Goal: Complete application form

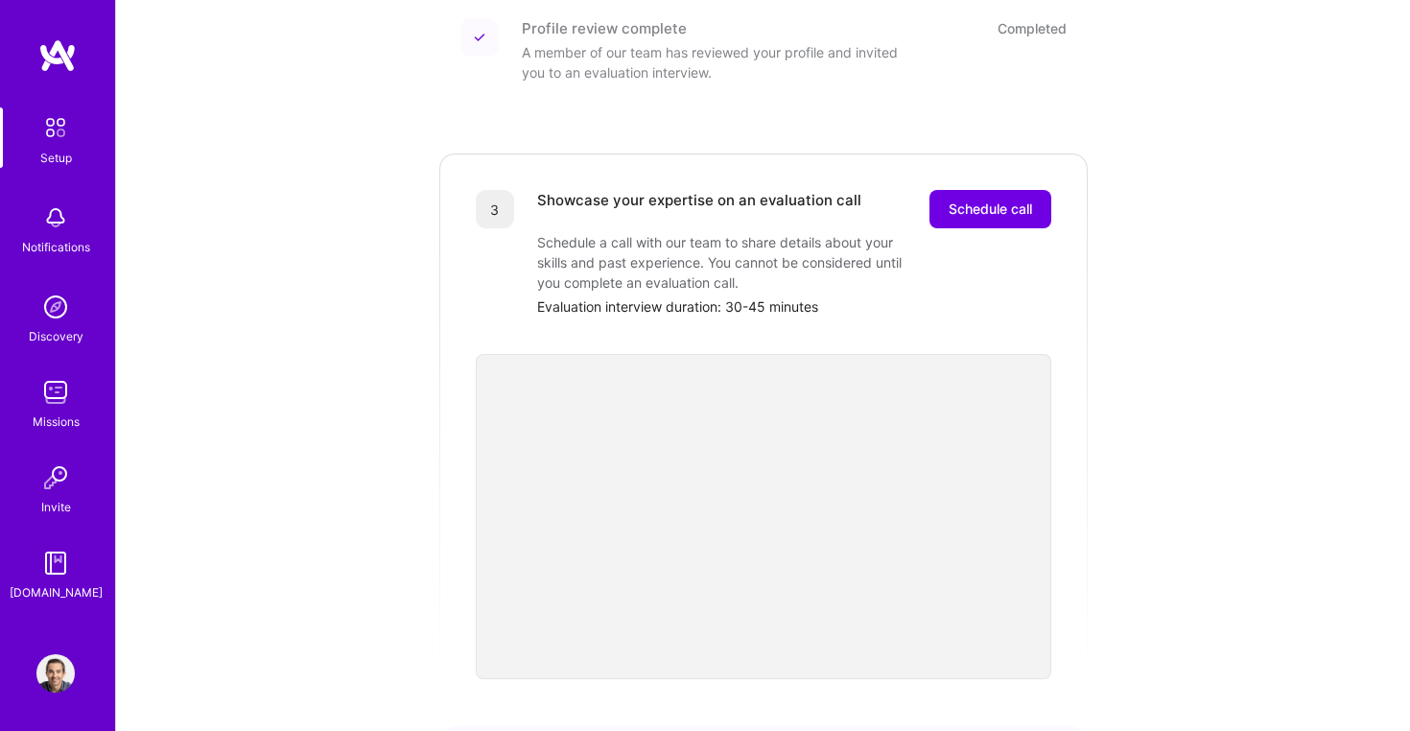
scroll to position [479, 0]
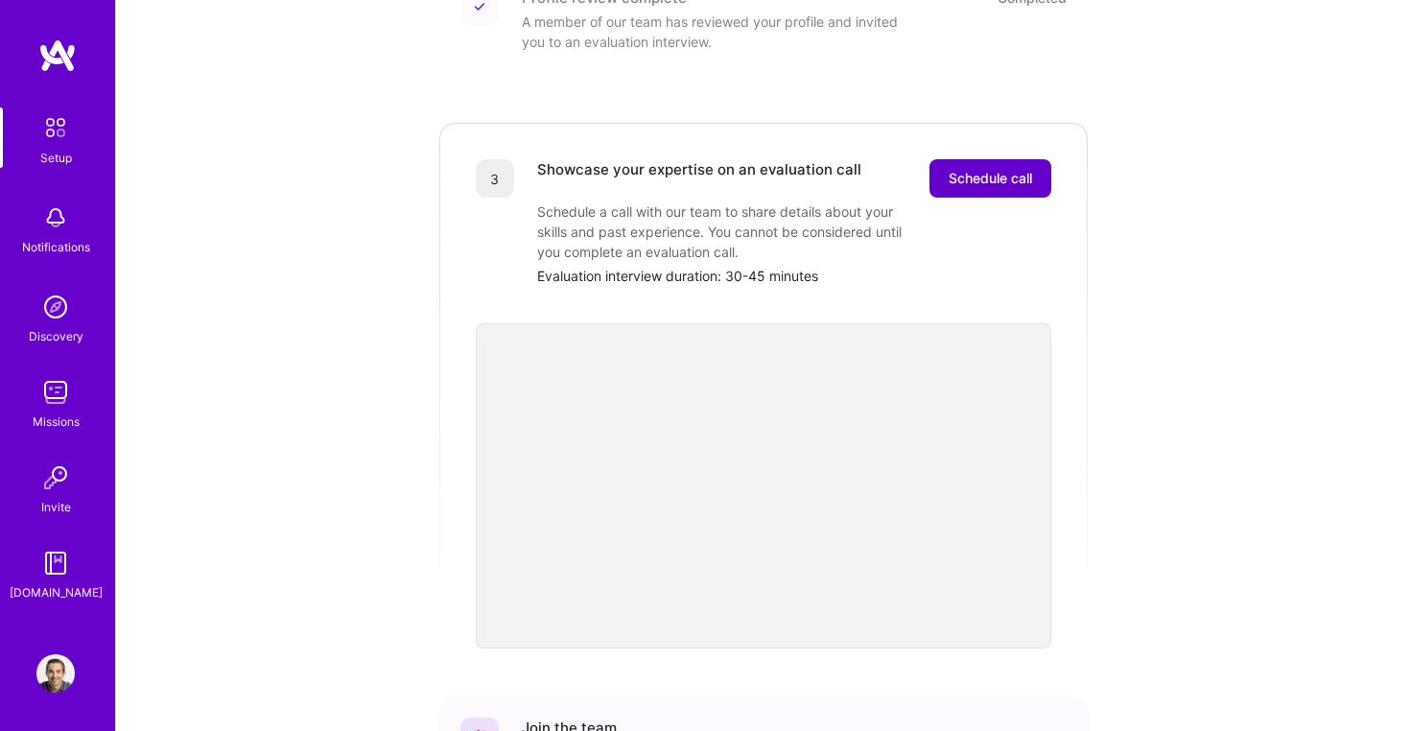
click at [990, 169] on span "Schedule call" at bounding box center [990, 178] width 83 height 19
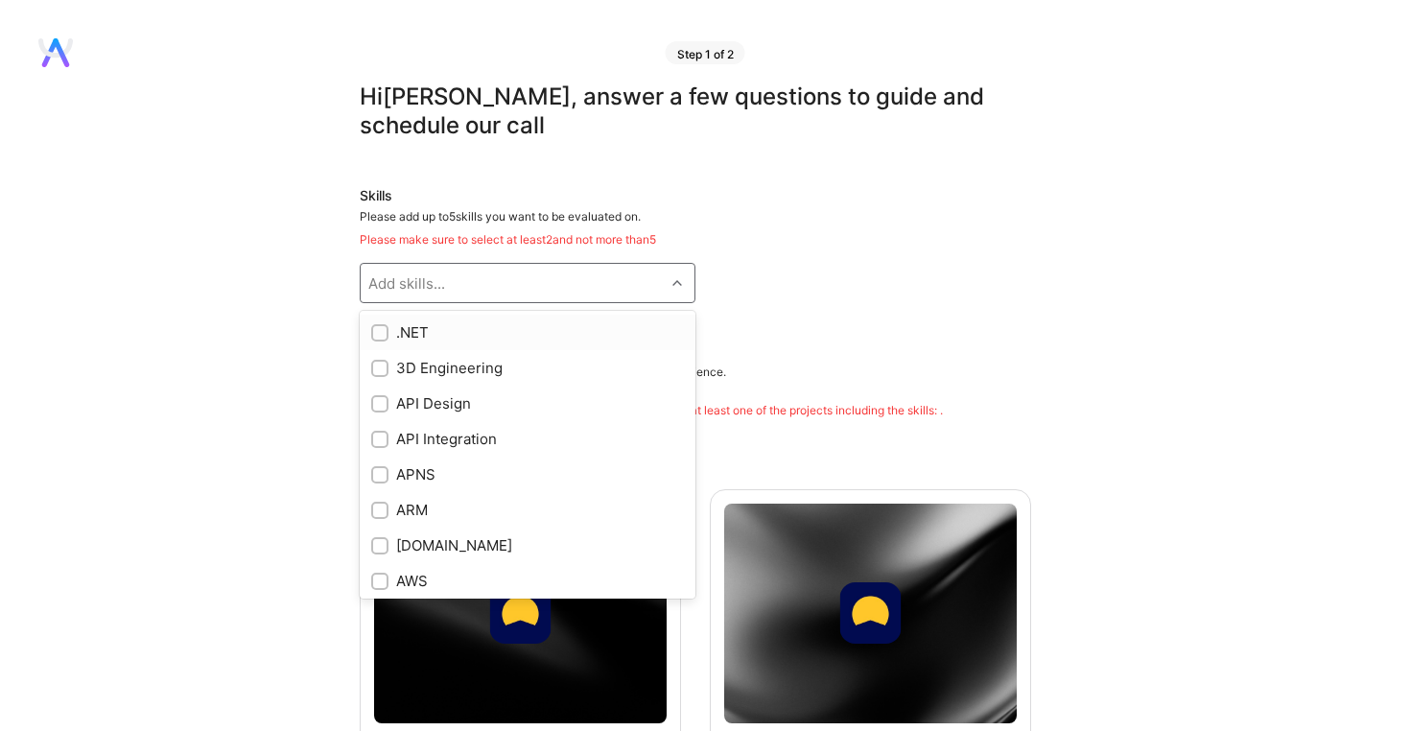
click at [501, 277] on div "Add skills..." at bounding box center [513, 283] width 304 height 38
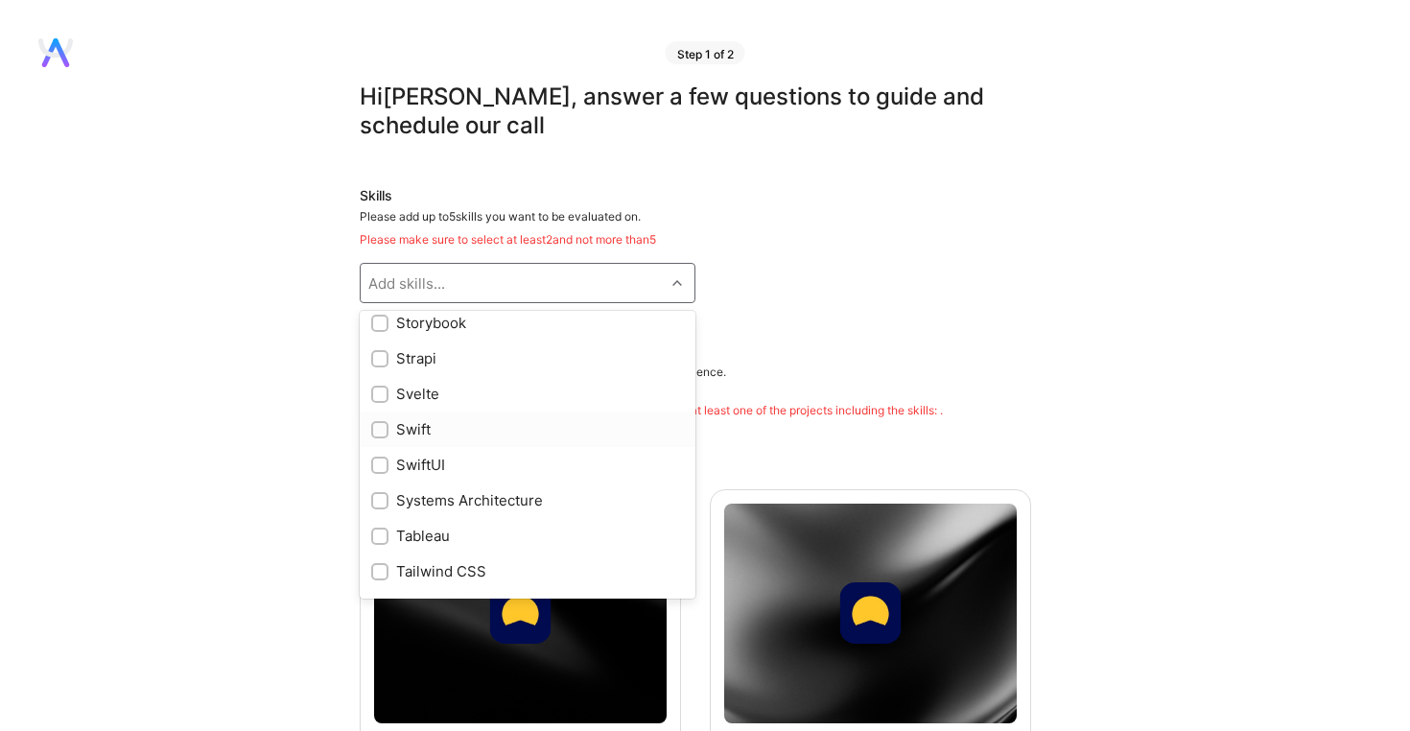
click at [386, 425] on input "checkbox" at bounding box center [381, 430] width 13 height 13
checkbox input "true"
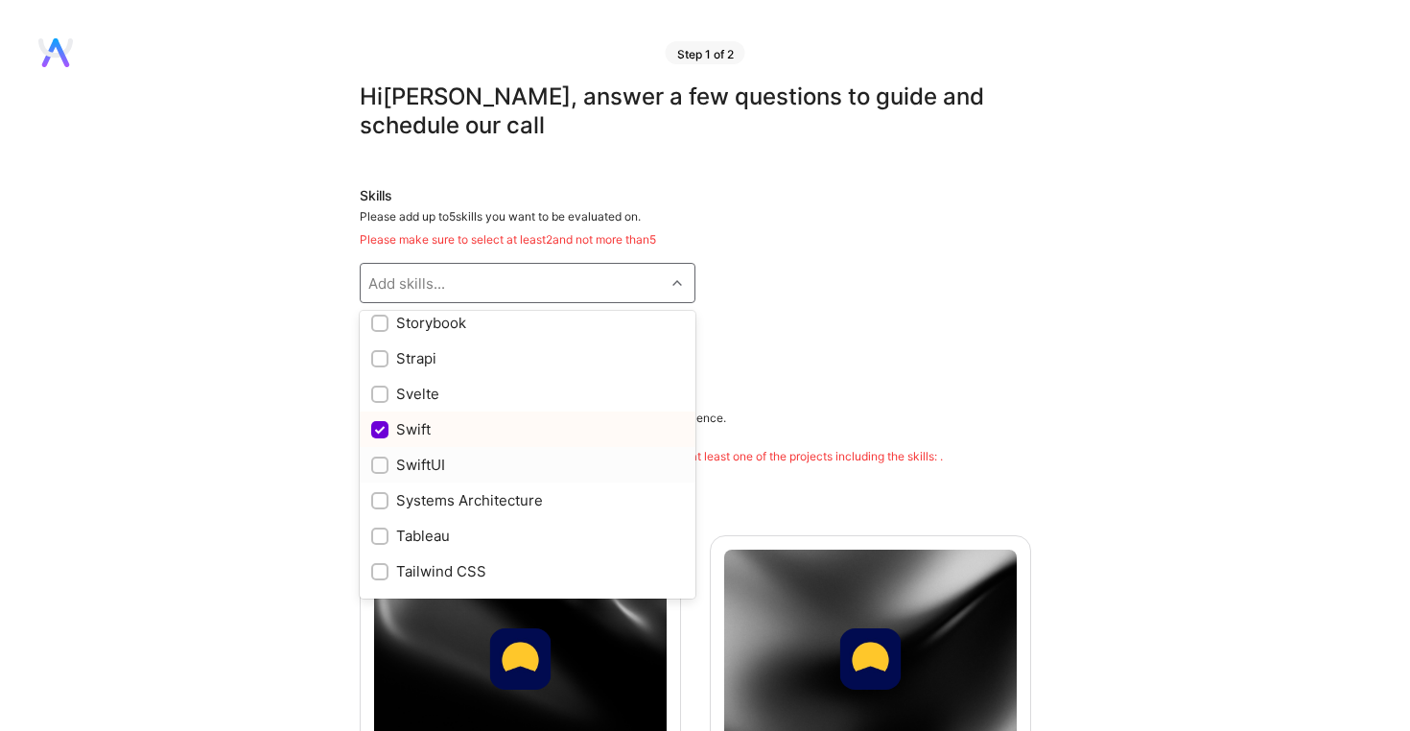
click at [377, 468] on input "checkbox" at bounding box center [381, 466] width 13 height 13
checkbox input "true"
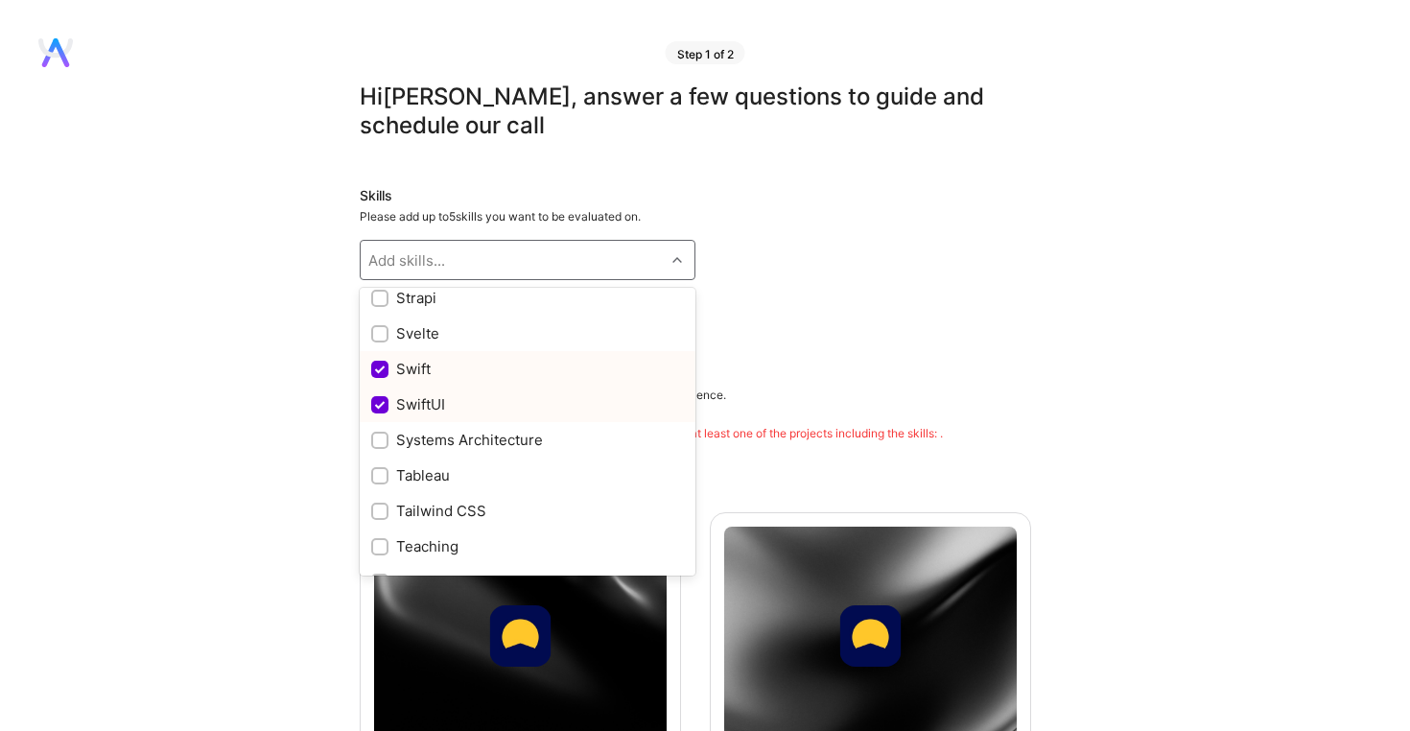
scroll to position [394, 0]
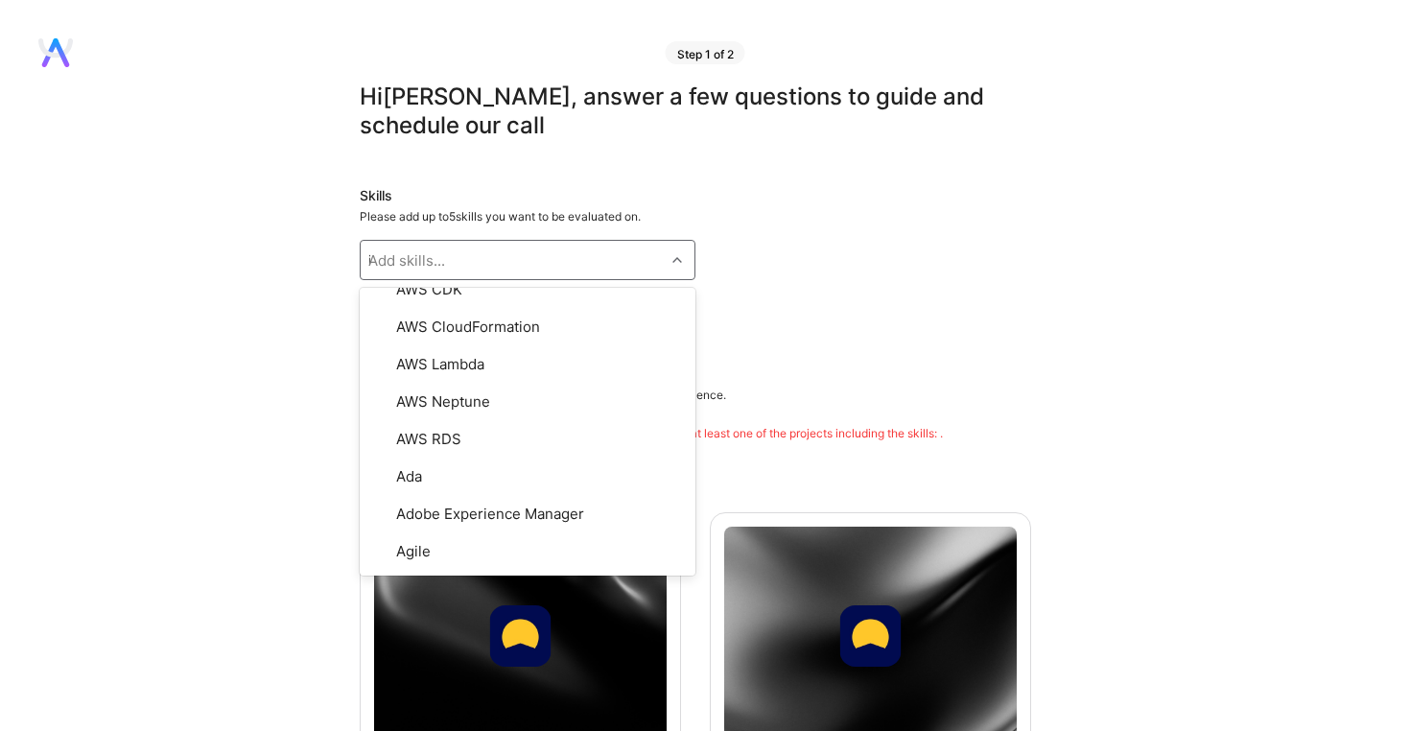
type input "ios"
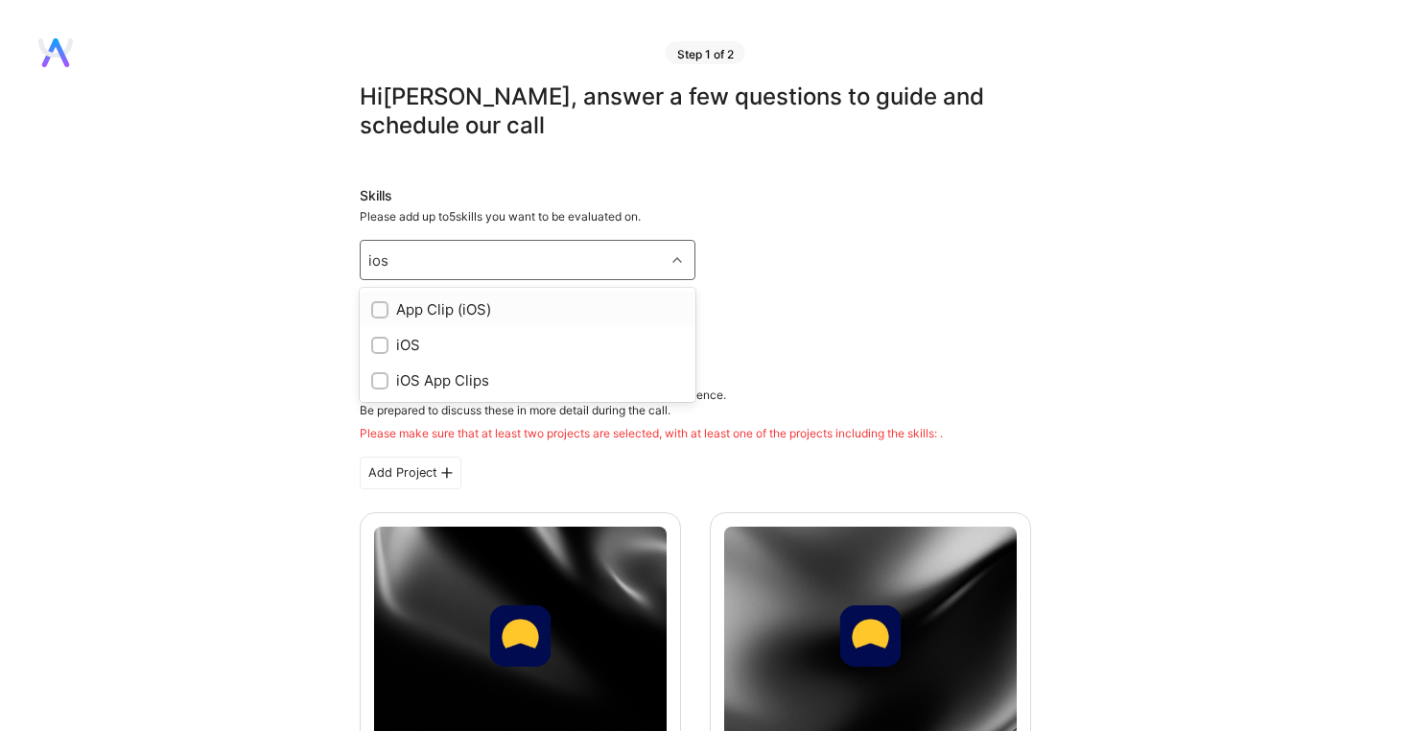
scroll to position [0, 0]
click at [397, 344] on div "iOS" at bounding box center [527, 345] width 313 height 20
checkbox input "true"
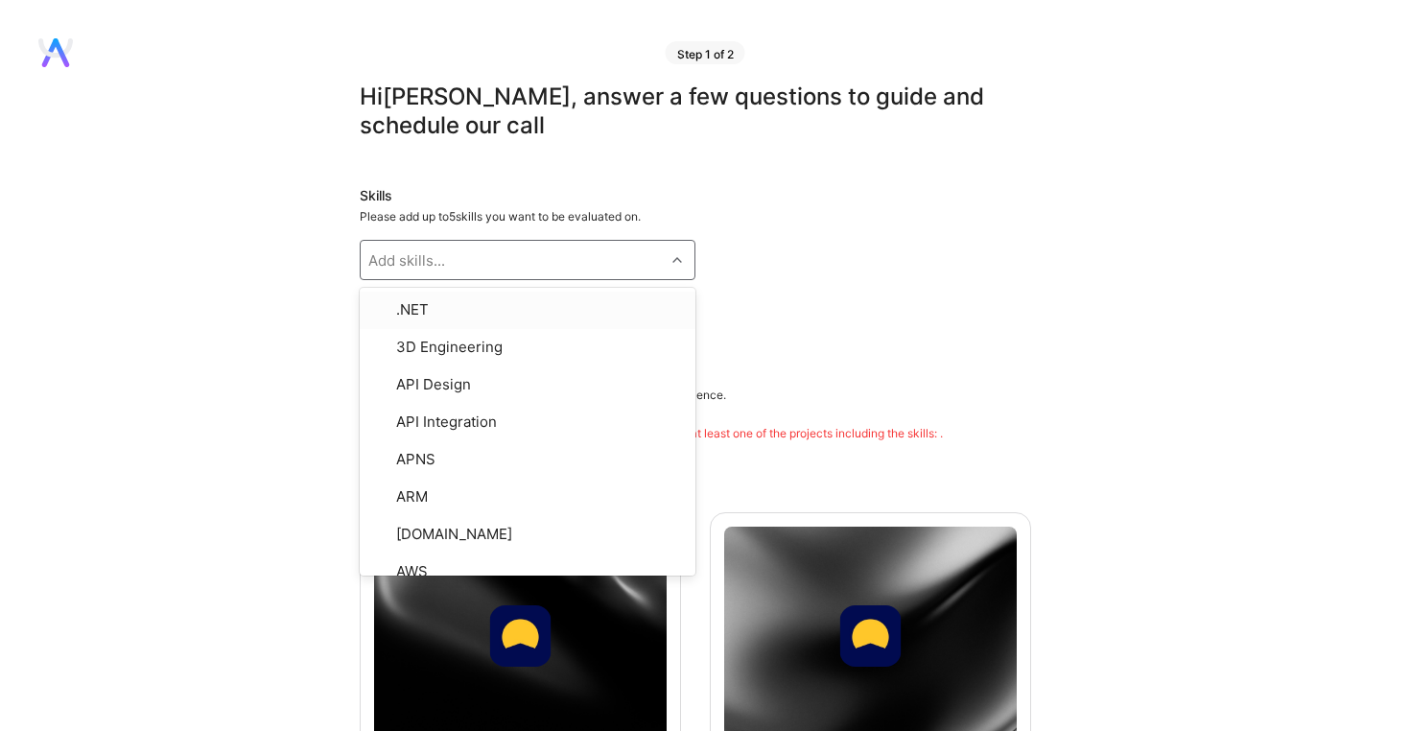
click at [758, 273] on div "Skills Please add up to 5 skills you want to be evaluated on. option iOS, selec…" at bounding box center [696, 256] width 672 height 140
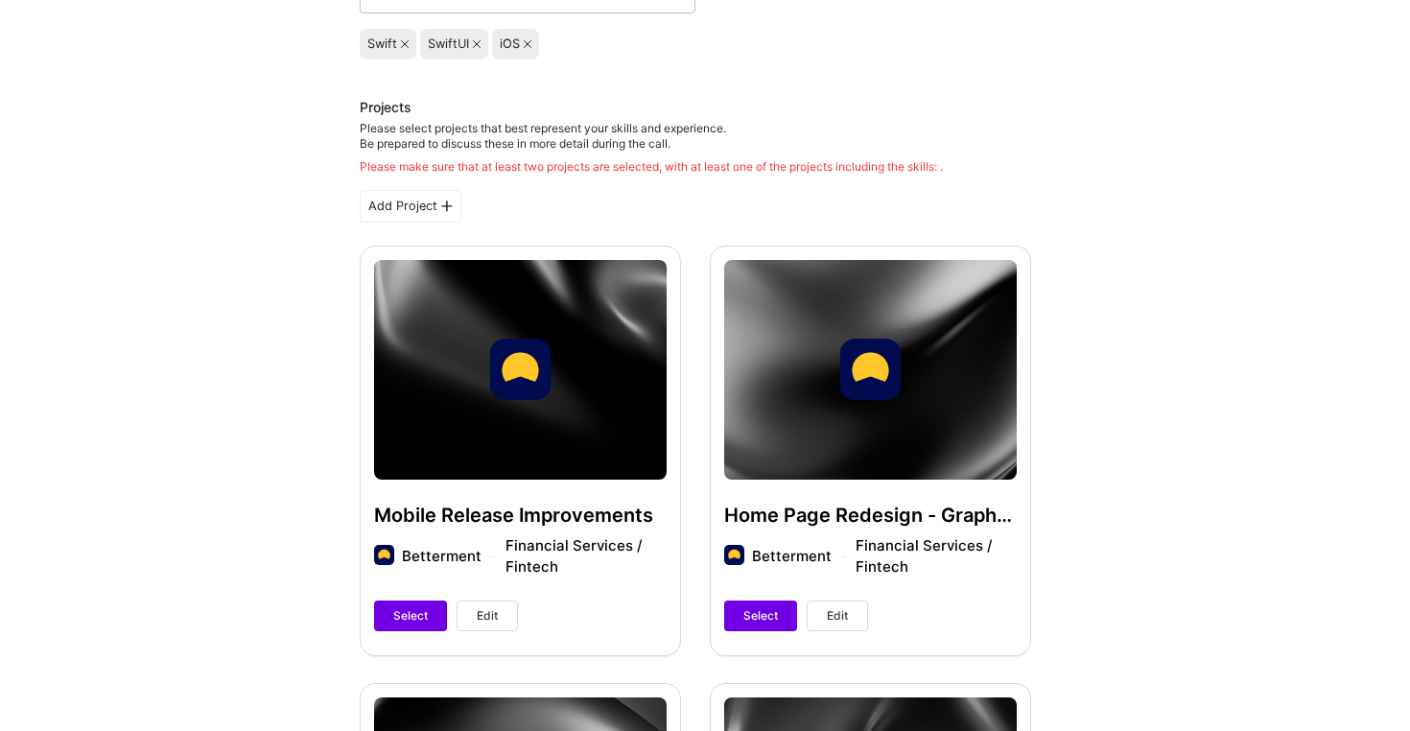
scroll to position [268, 0]
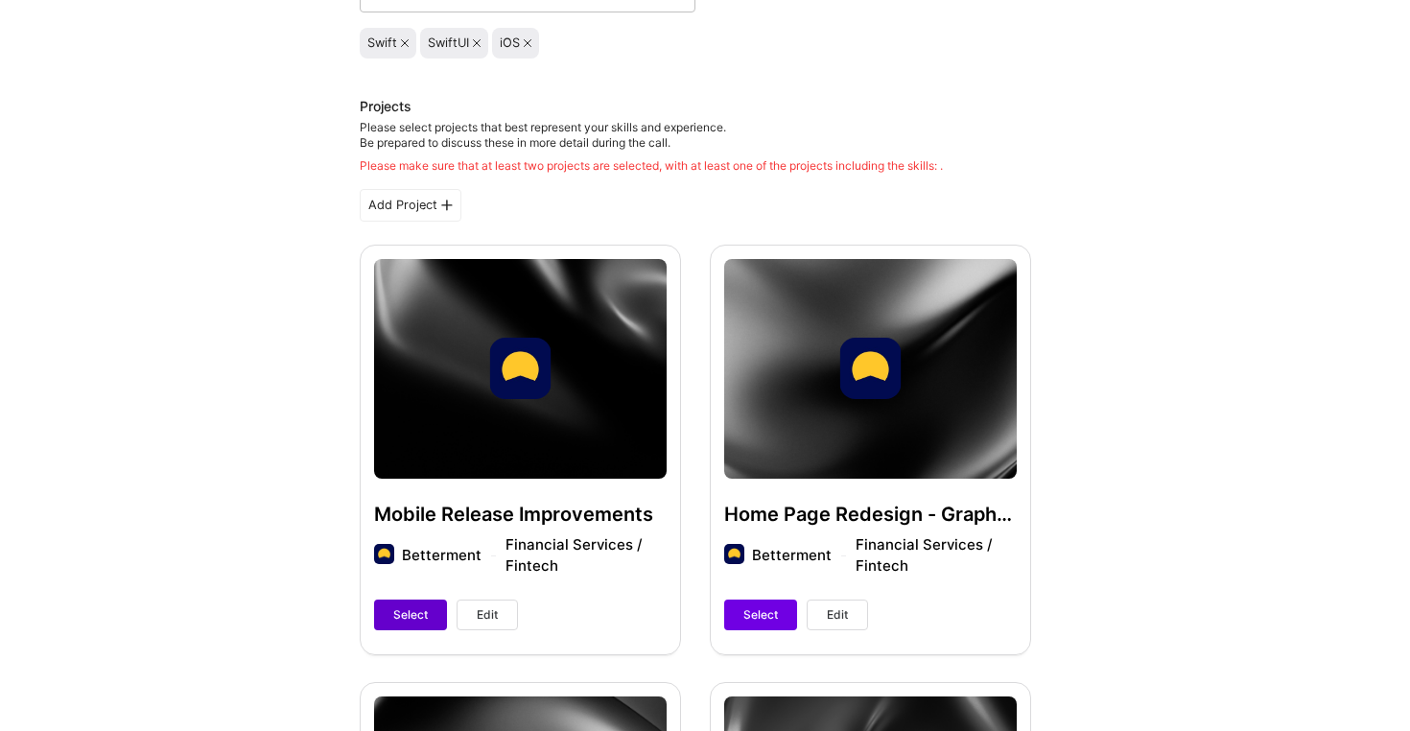
click at [418, 616] on span "Select" at bounding box center [410, 614] width 35 height 17
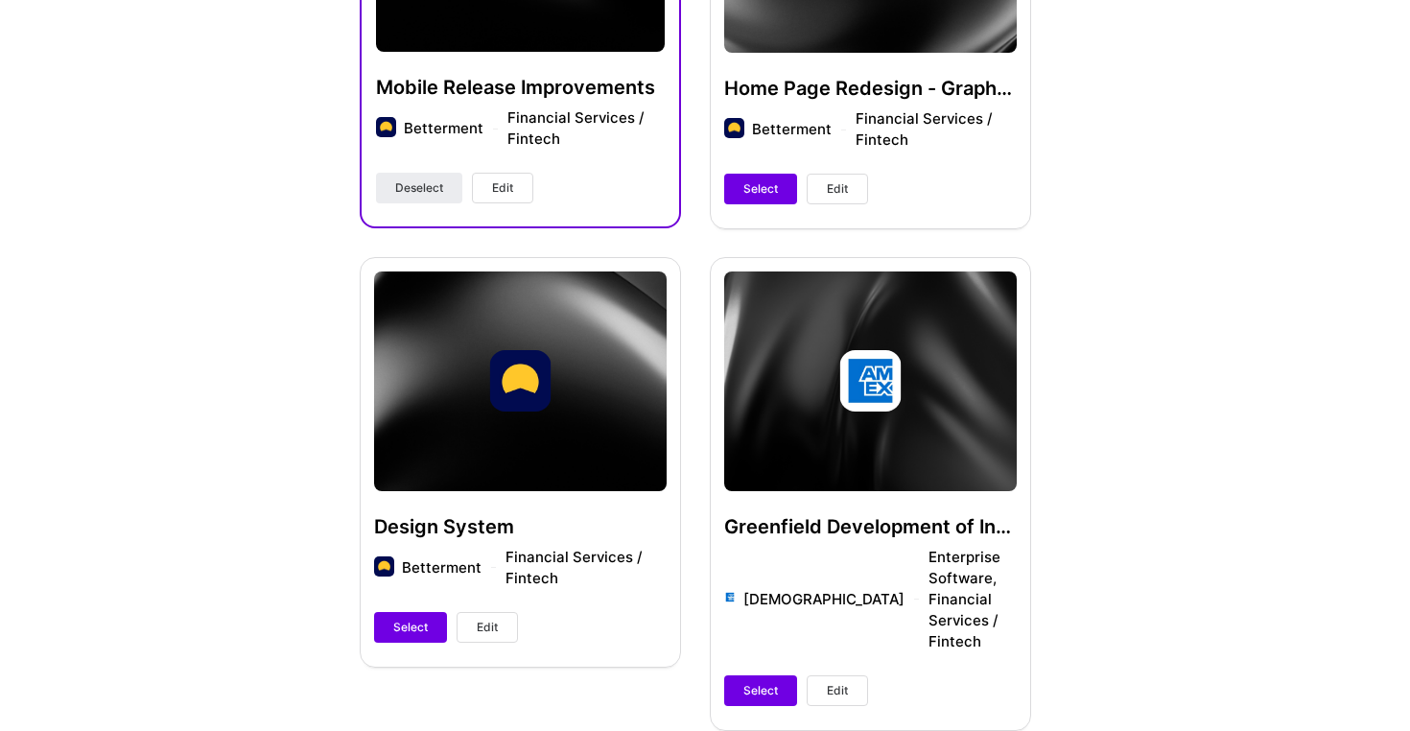
scroll to position [696, 0]
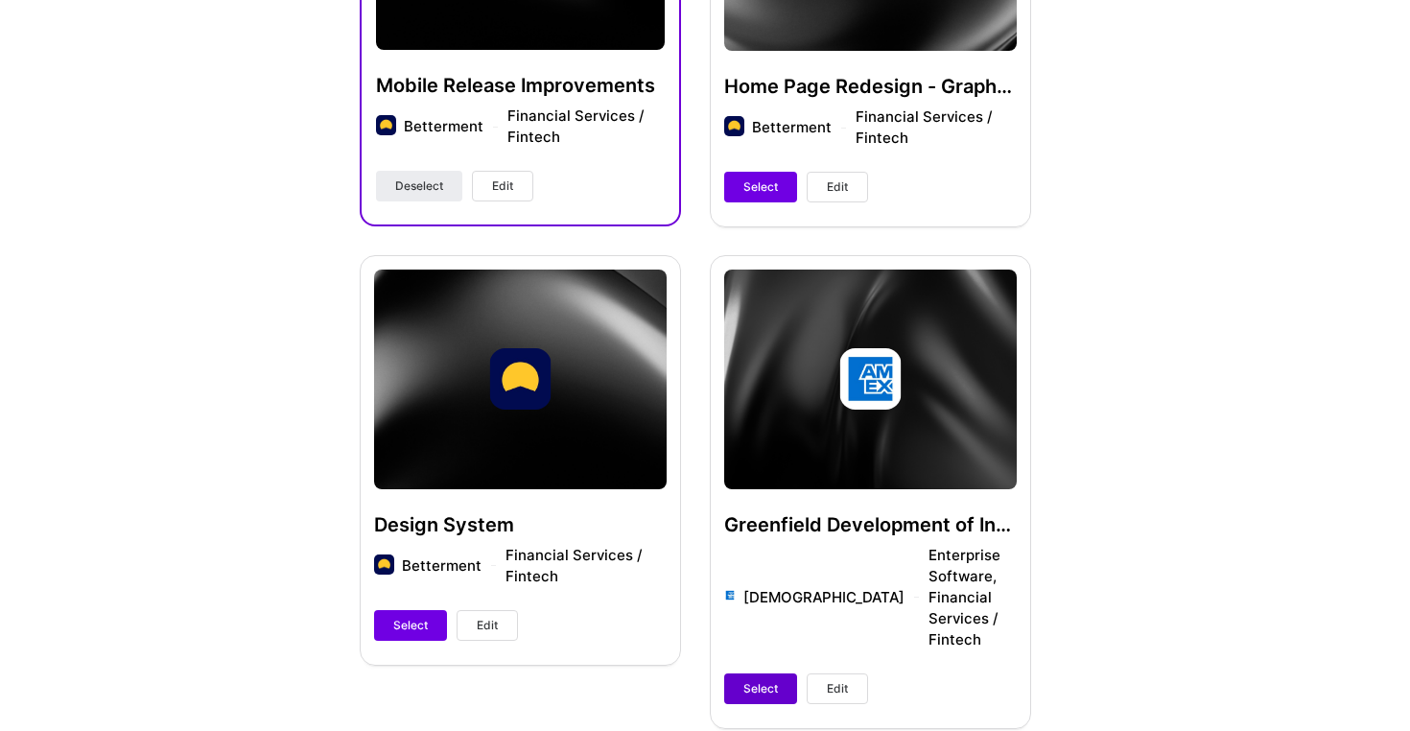
click at [757, 680] on span "Select" at bounding box center [761, 688] width 35 height 17
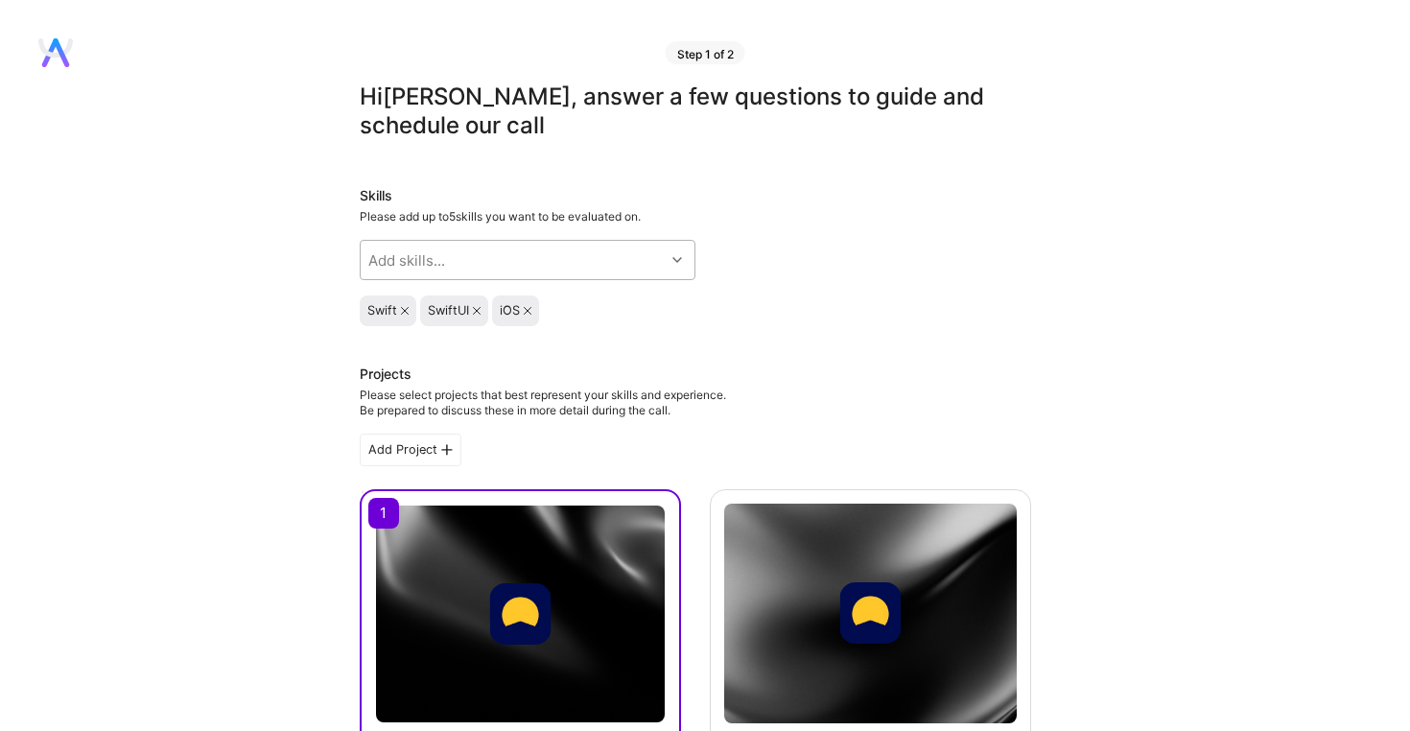
scroll to position [0, 0]
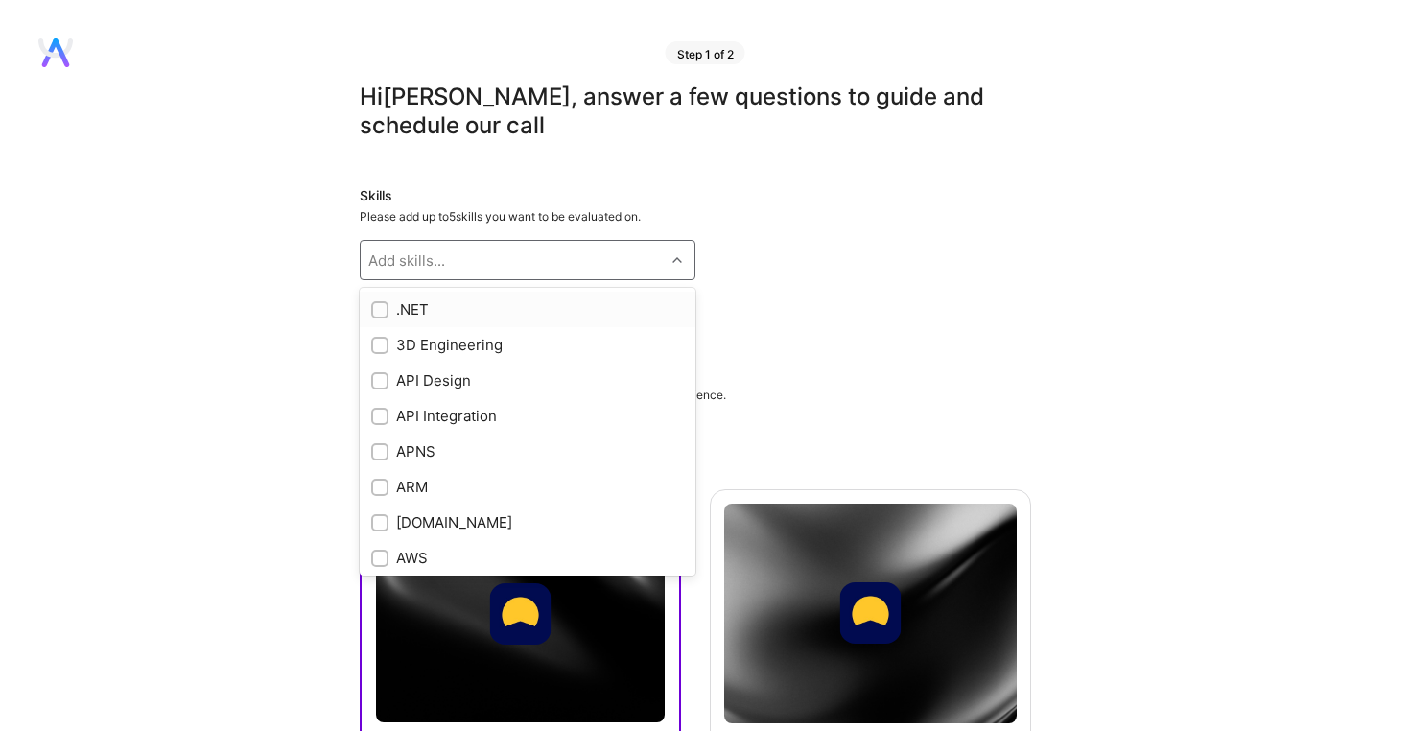
click at [592, 252] on div "Add skills..." at bounding box center [513, 260] width 304 height 38
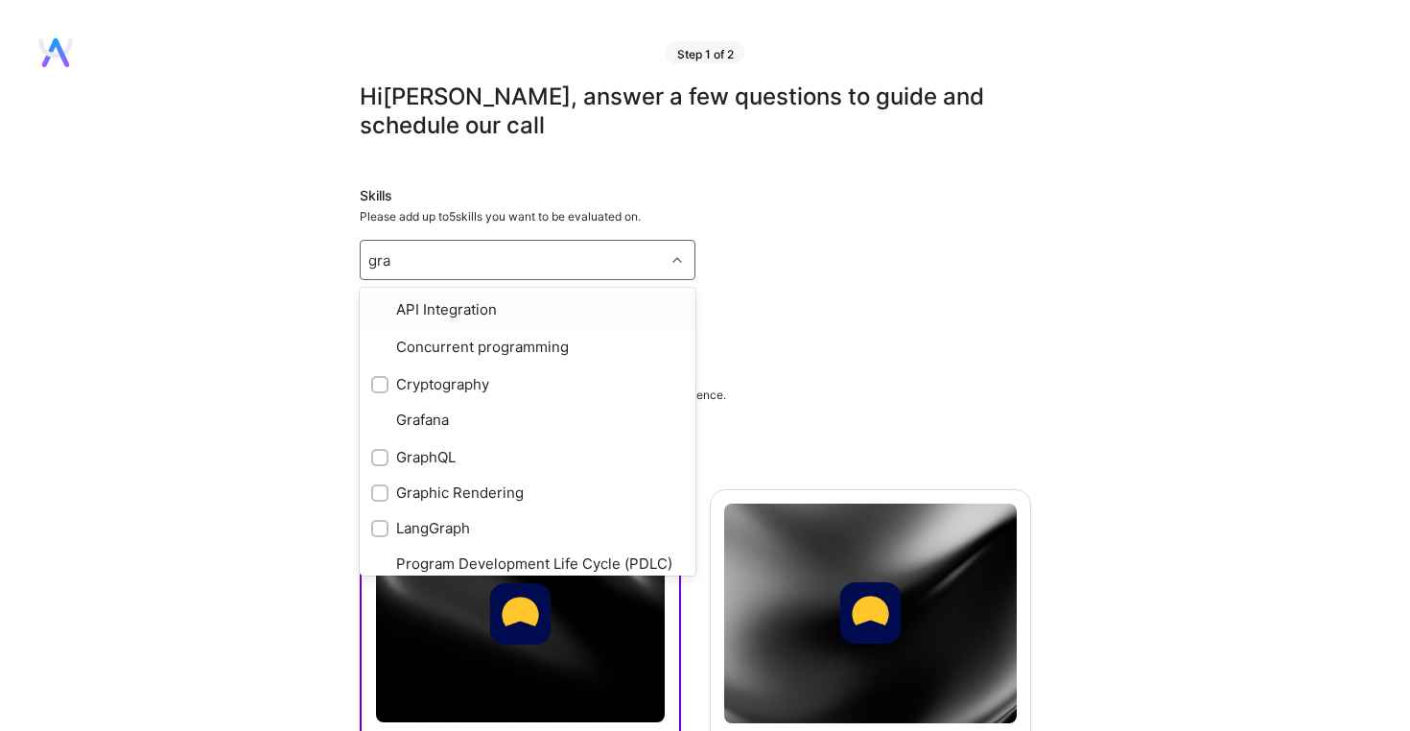
type input "grap"
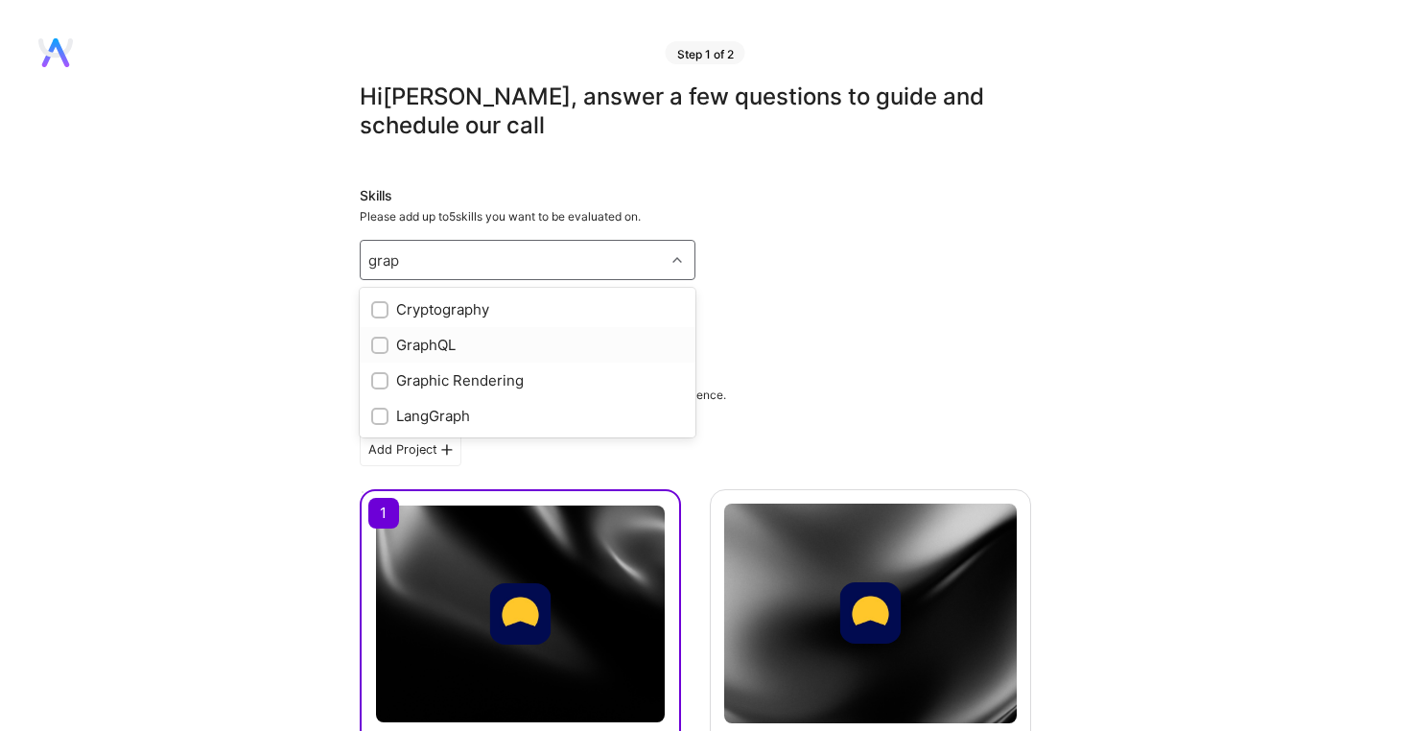
click at [422, 341] on div "GraphQL" at bounding box center [527, 345] width 313 height 20
checkbox input "true"
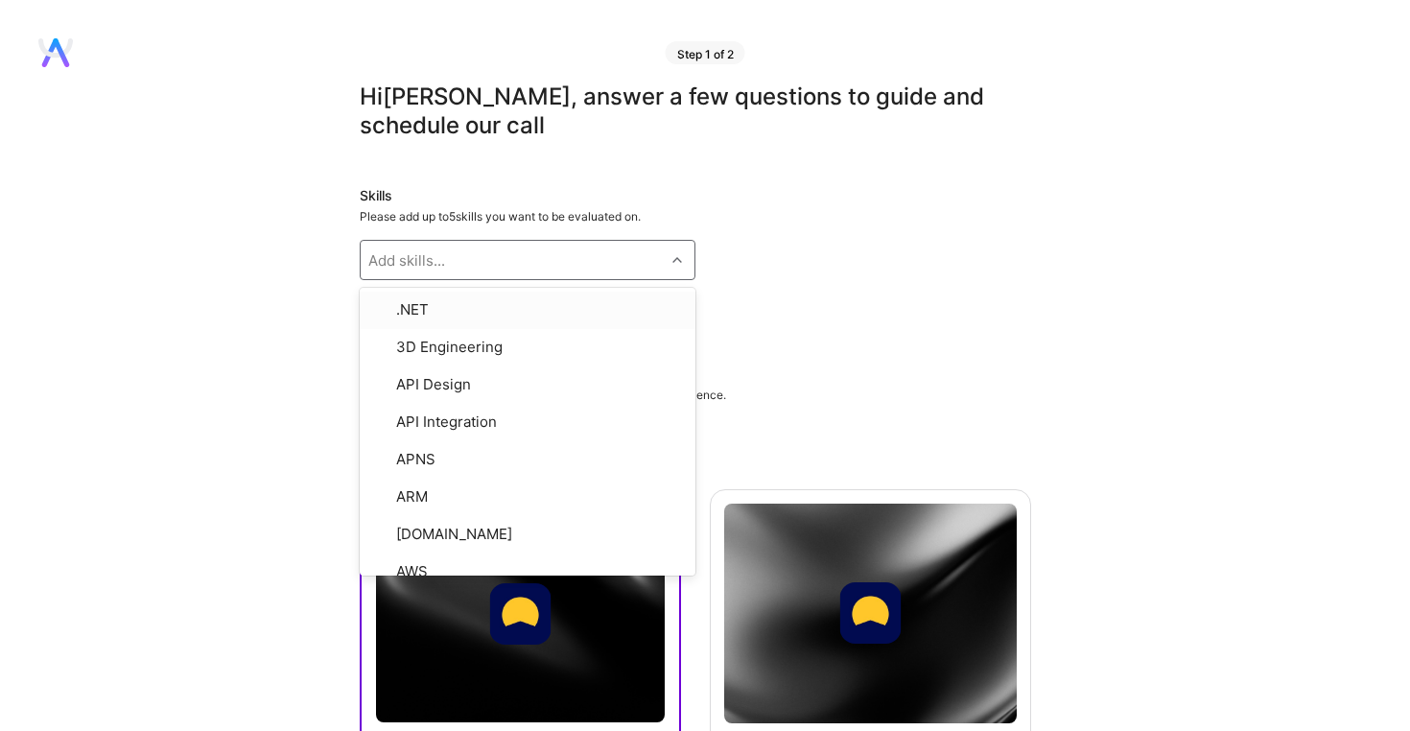
click at [752, 223] on div "Please add up to 5 skills you want to be evaluated on." at bounding box center [696, 216] width 672 height 15
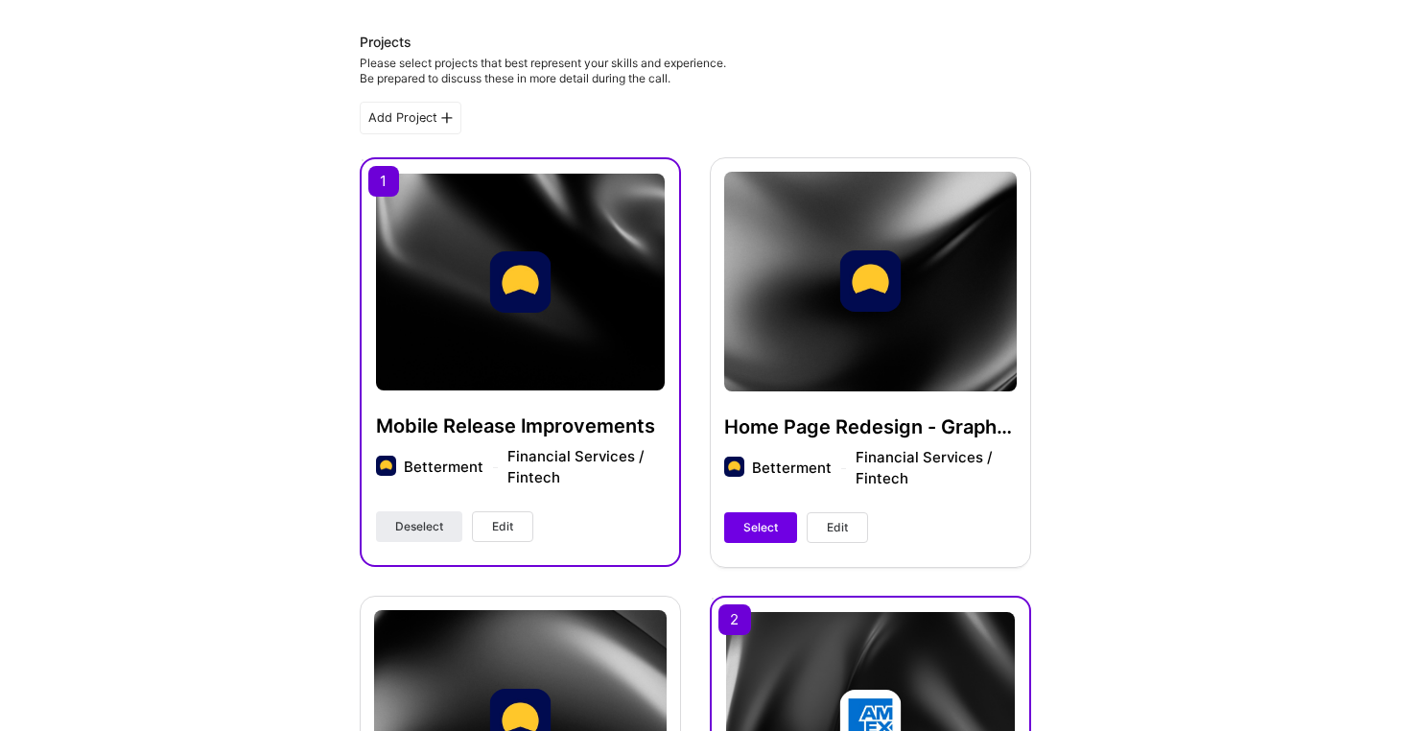
scroll to position [371, 0]
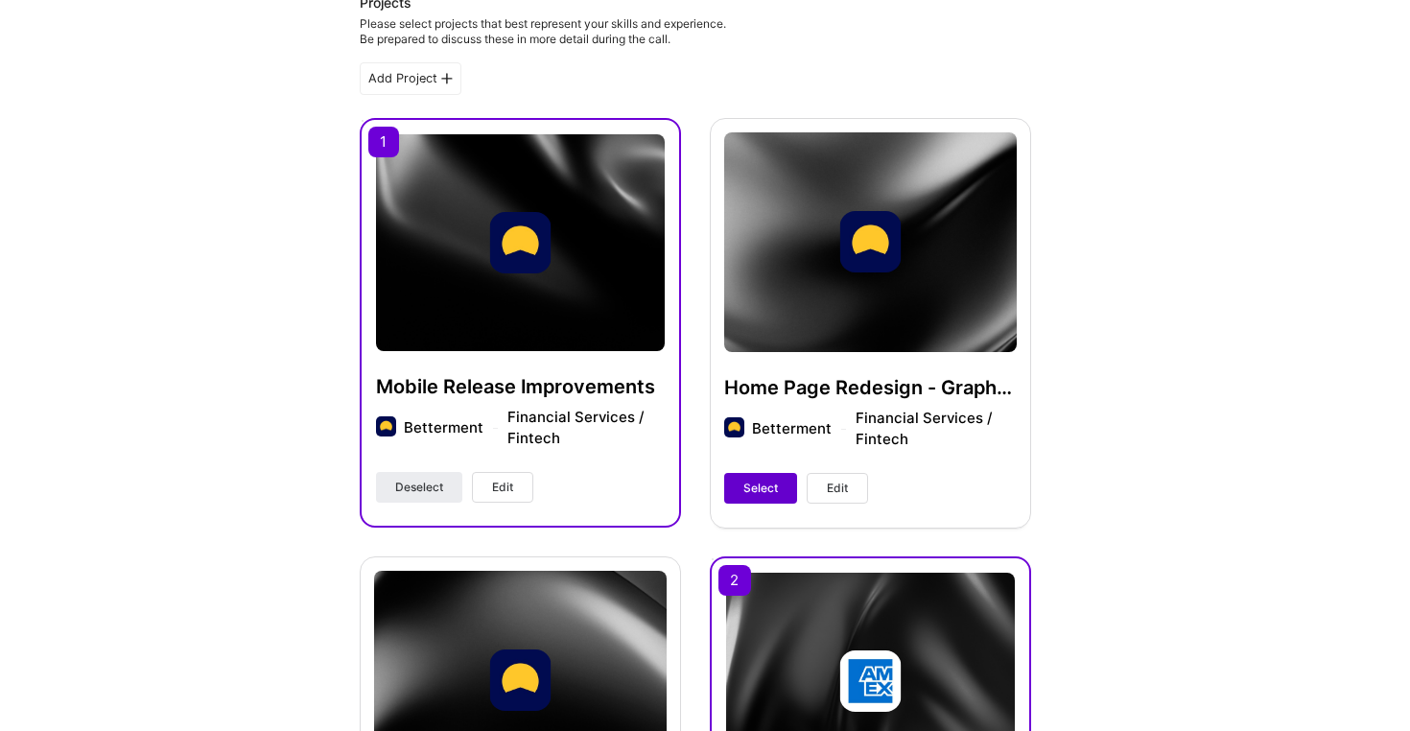
click at [763, 482] on span "Select" at bounding box center [761, 488] width 35 height 17
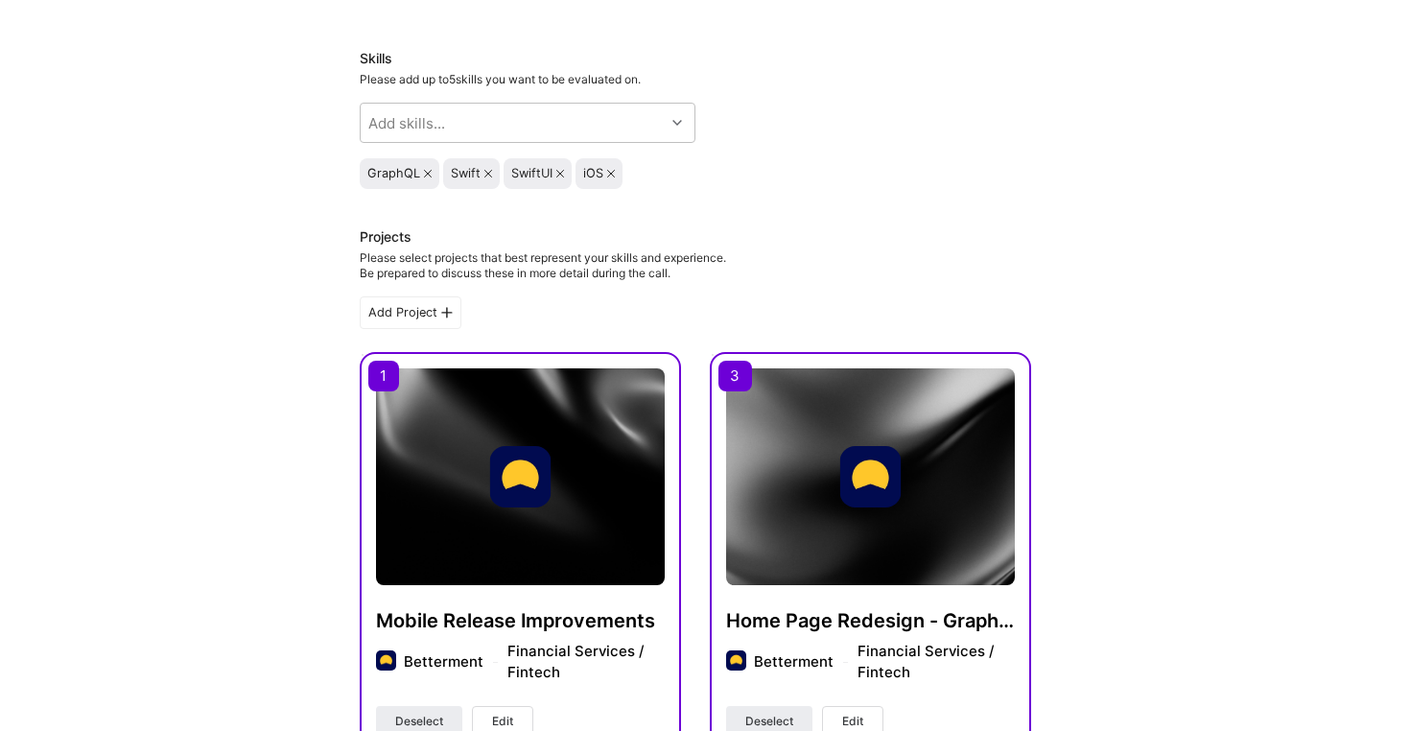
scroll to position [117, 0]
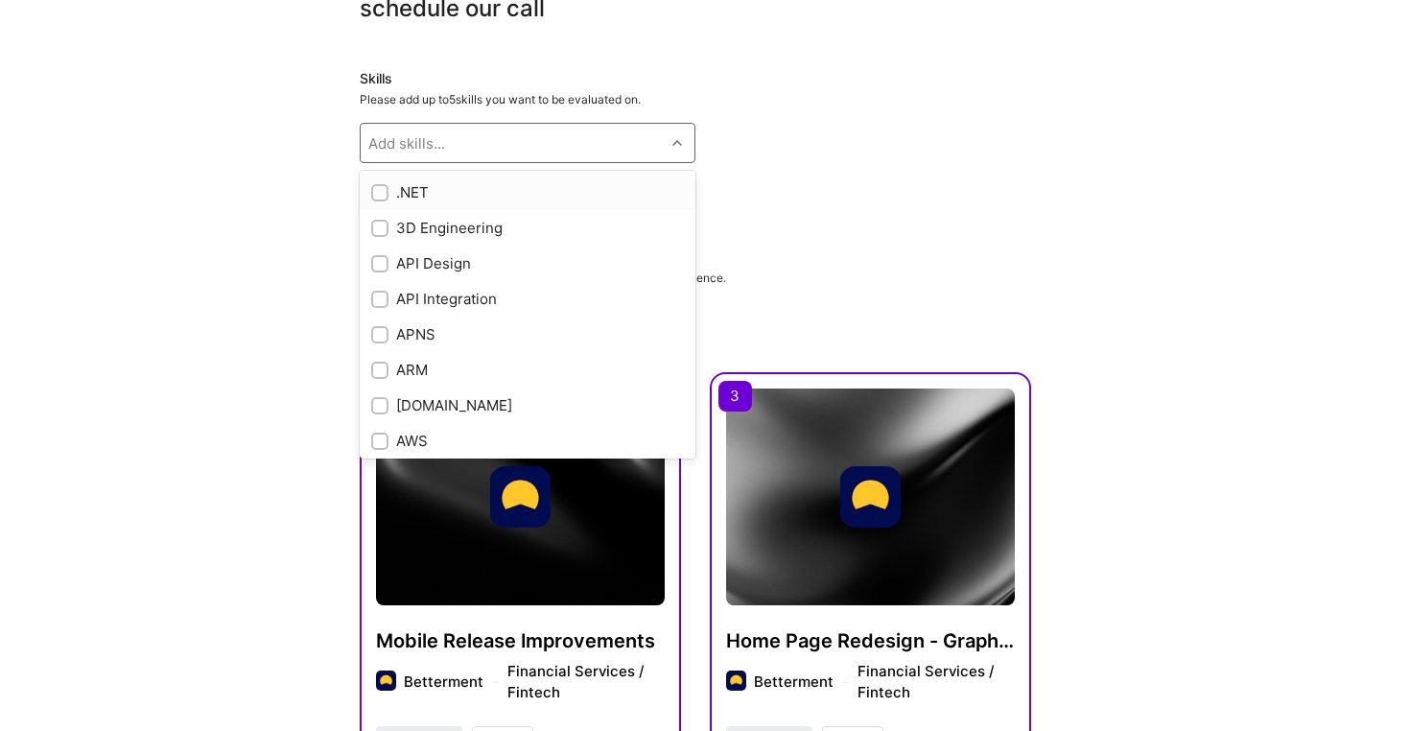
click at [499, 136] on div "Add skills..." at bounding box center [513, 143] width 304 height 38
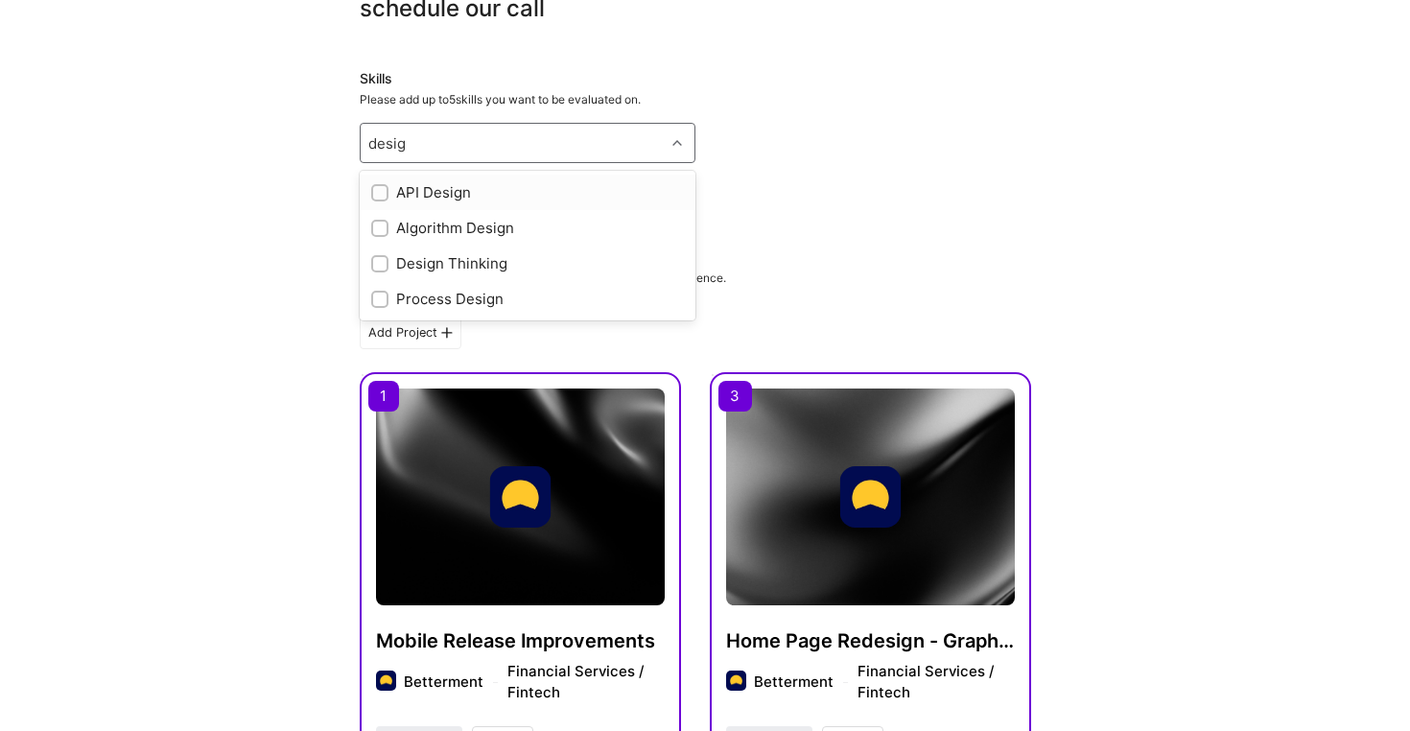
type input "design"
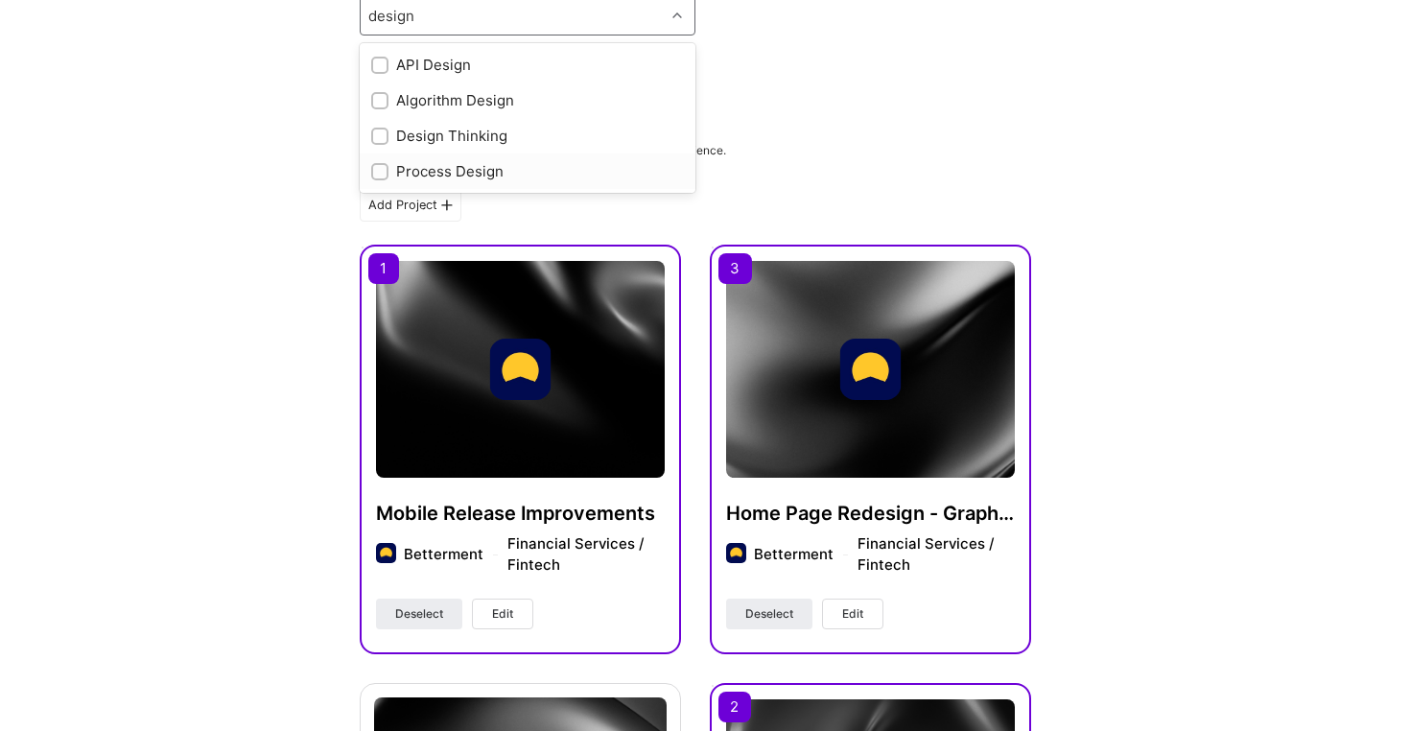
scroll to position [257, 0]
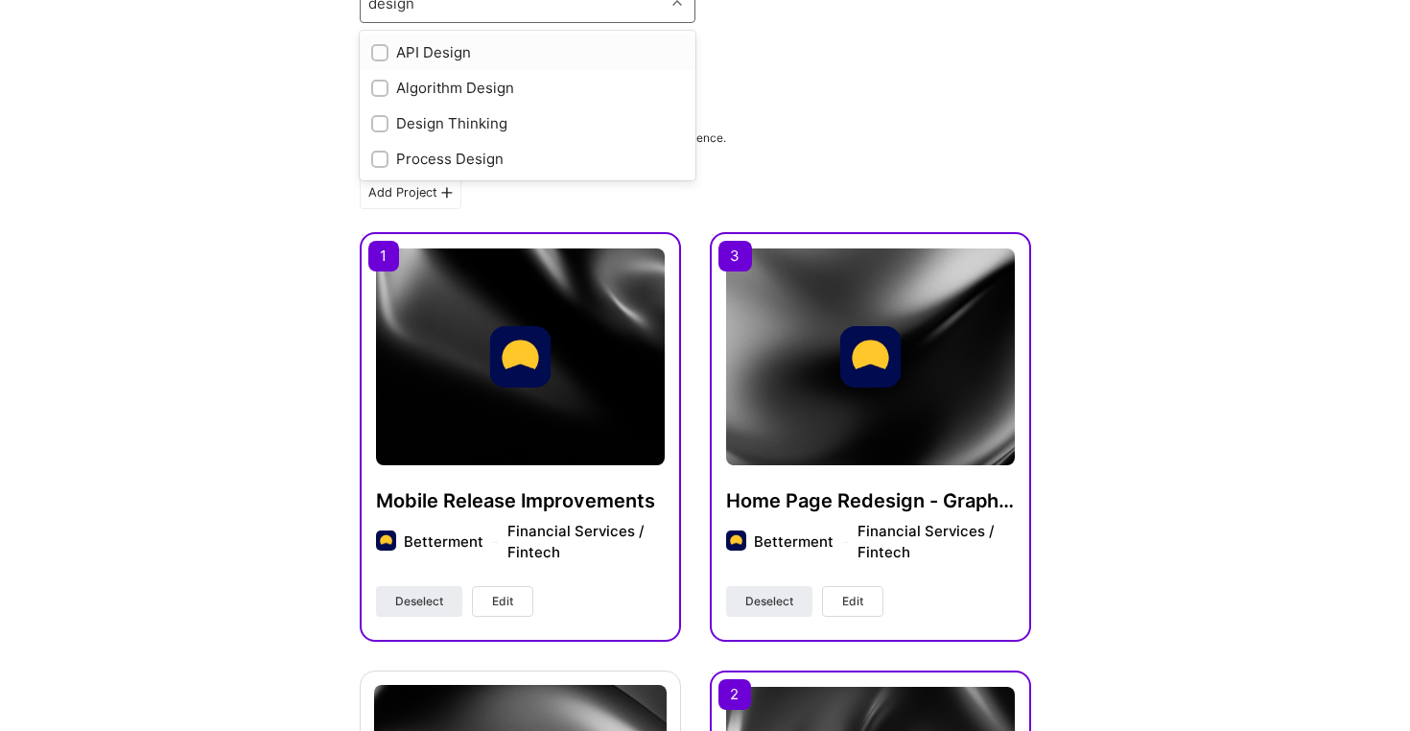
click at [430, 56] on div "API Design" at bounding box center [527, 52] width 313 height 20
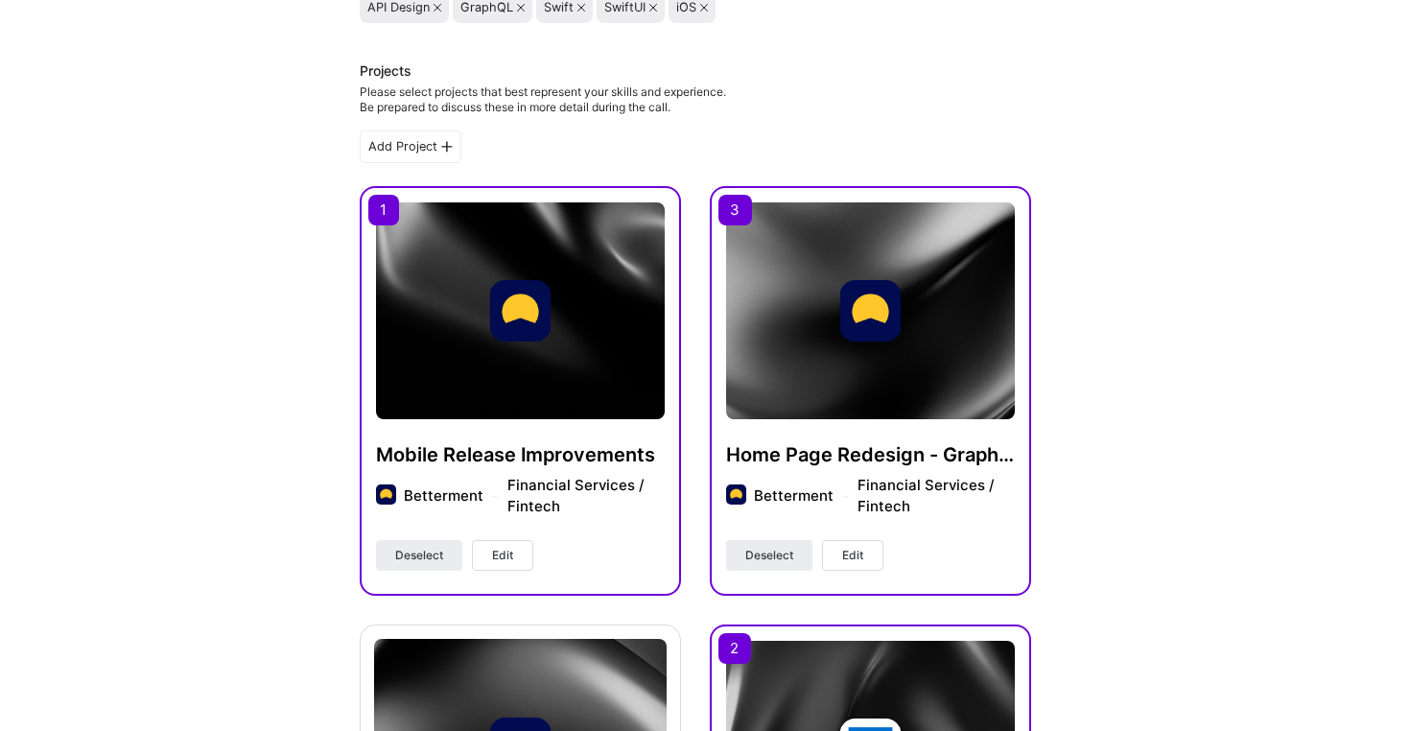
click at [878, 113] on div "Projects Please select projects that best represent your skills and experience.…" at bounding box center [696, 88] width 672 height 54
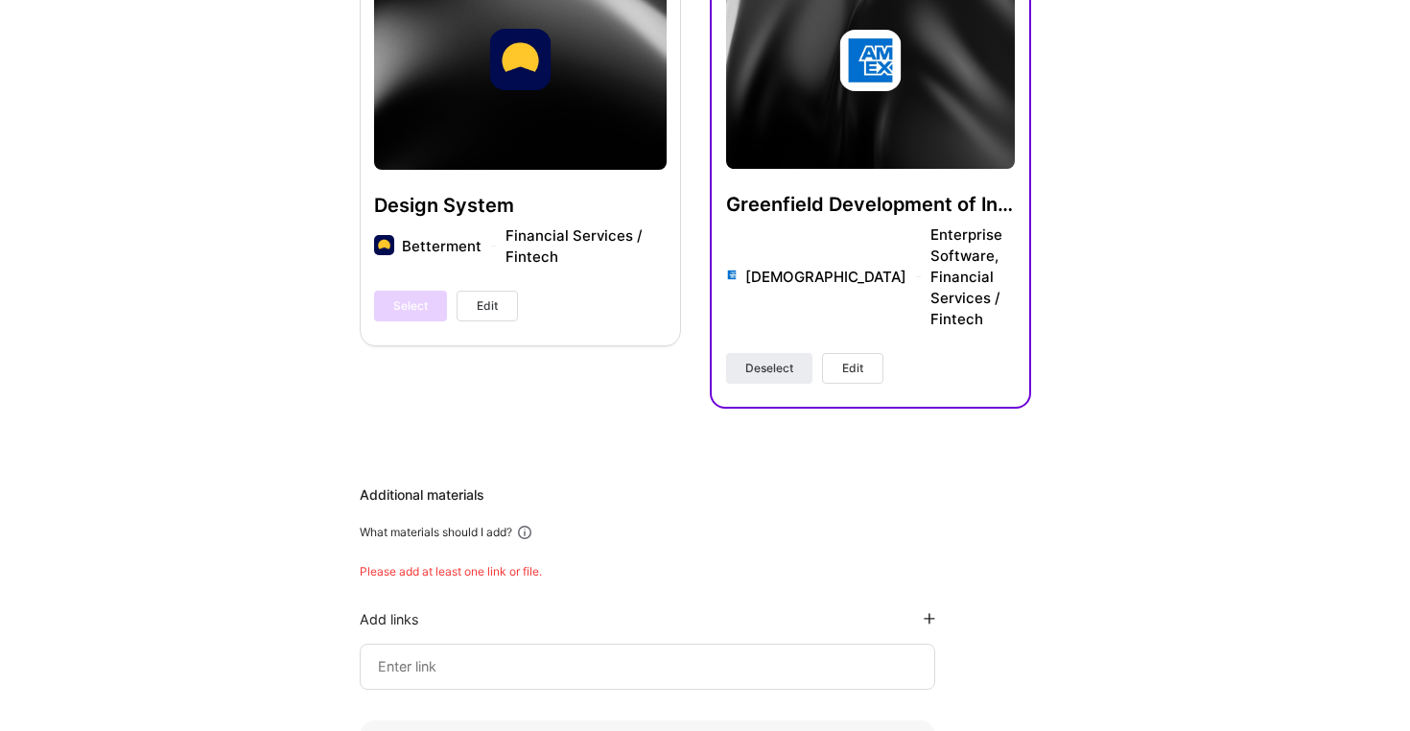
scroll to position [628, 0]
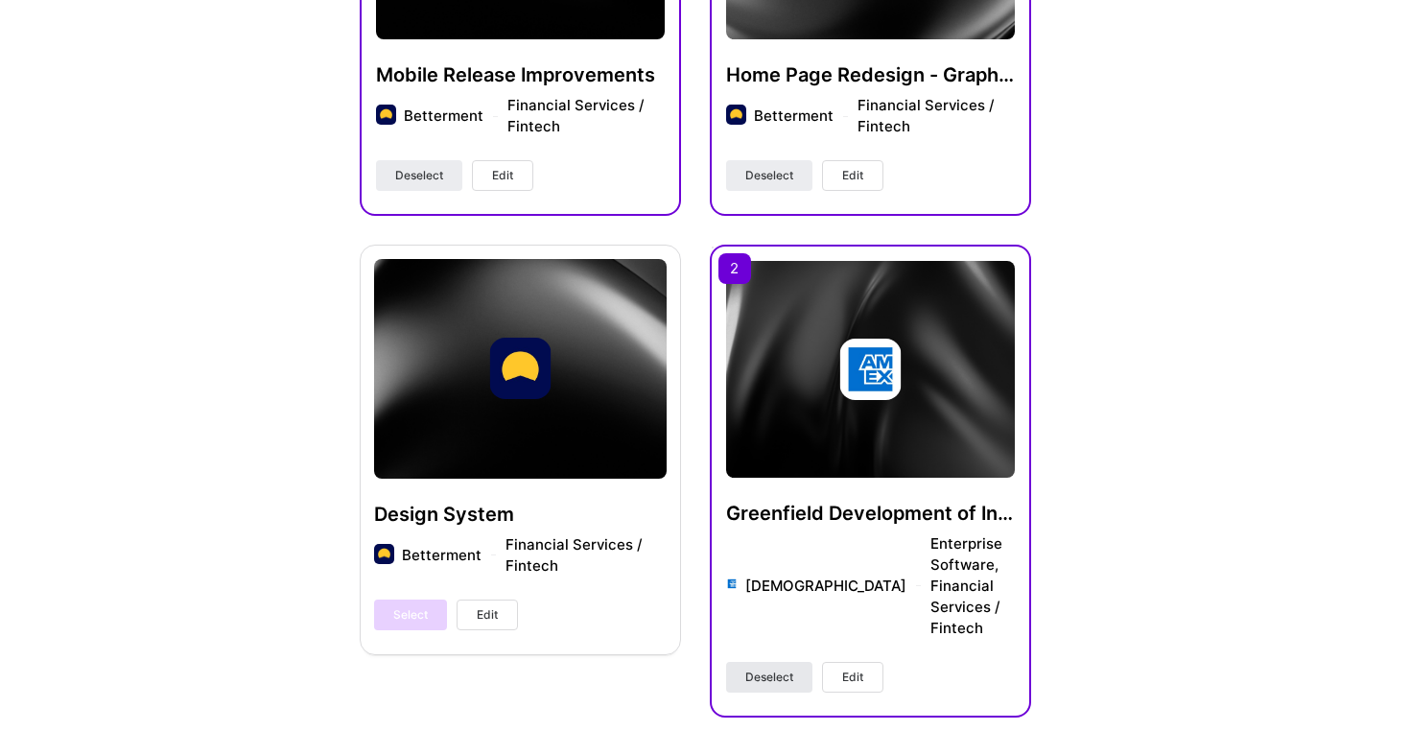
click at [757, 669] on span "Deselect" at bounding box center [770, 677] width 48 height 17
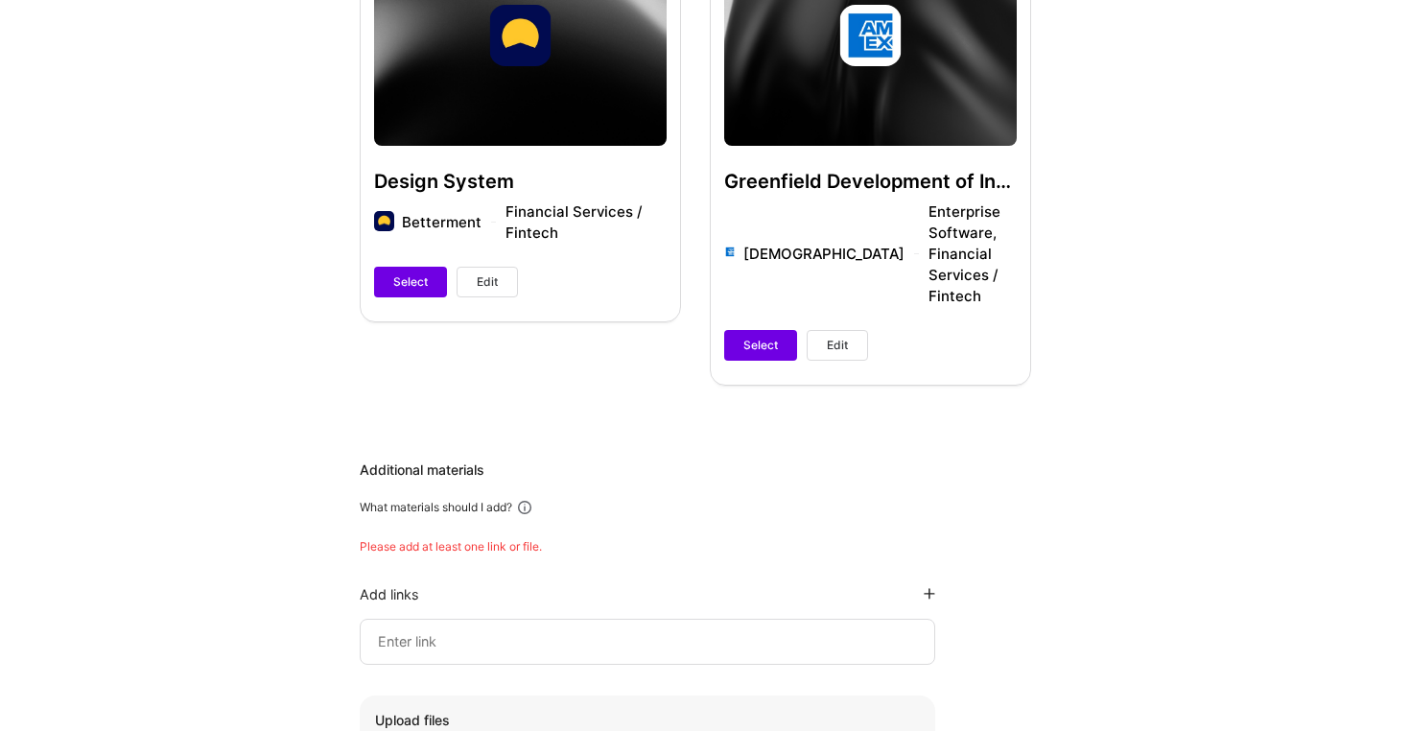
scroll to position [1032, 0]
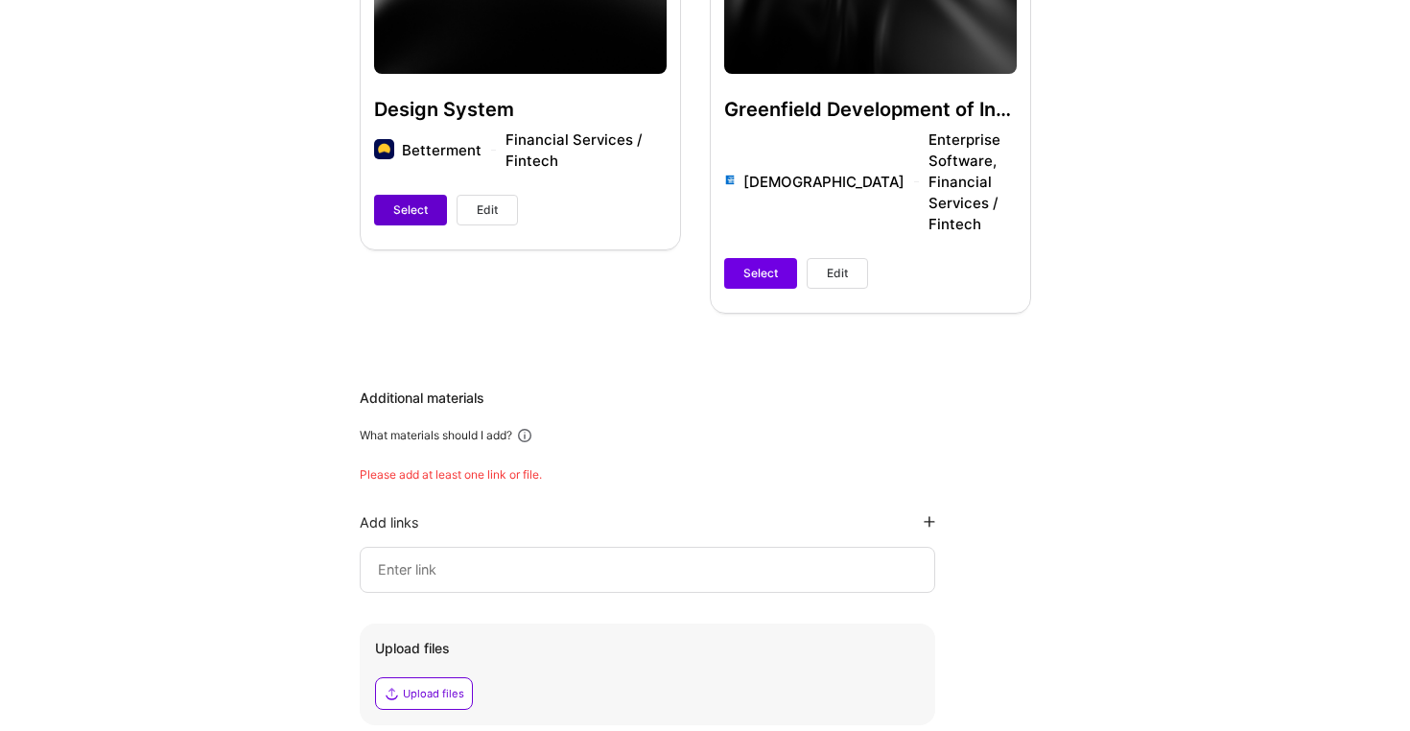
click at [420, 203] on span "Select" at bounding box center [410, 209] width 35 height 17
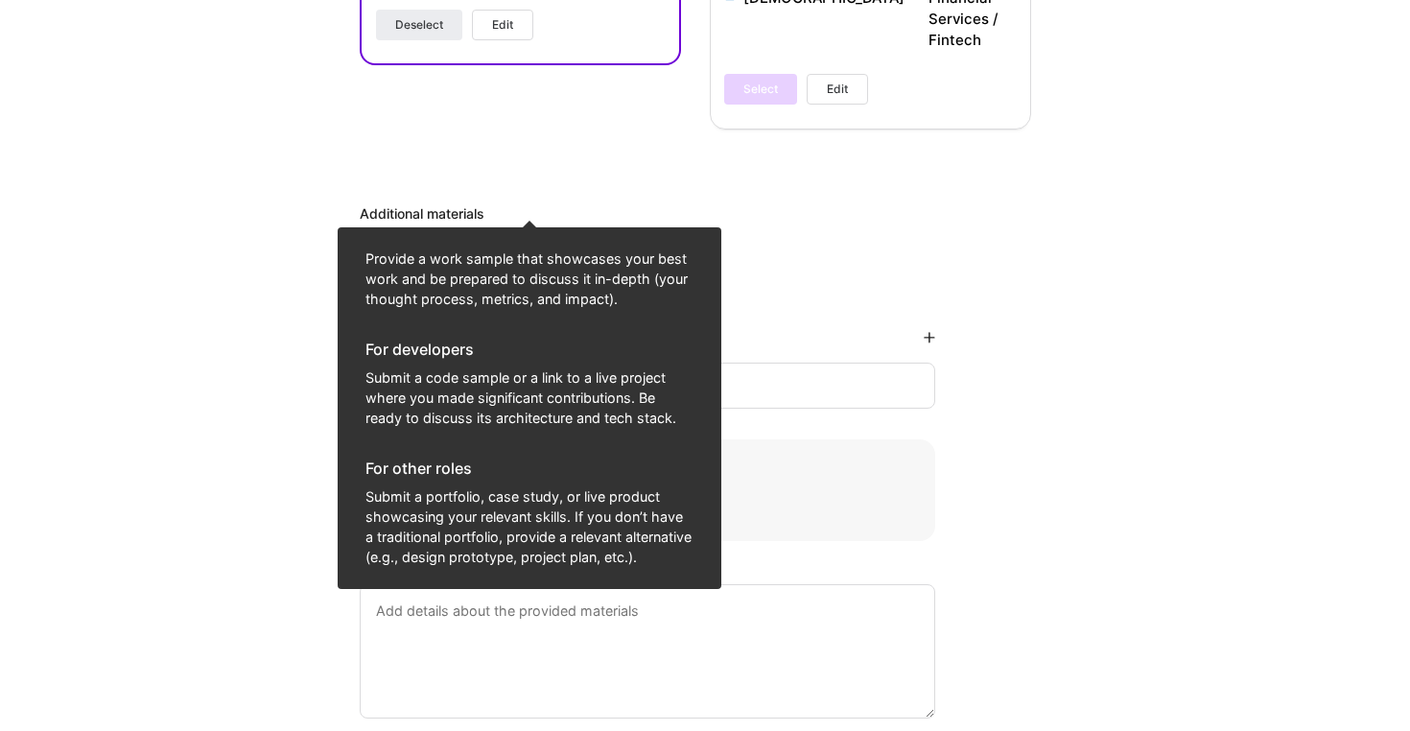
scroll to position [1274, 0]
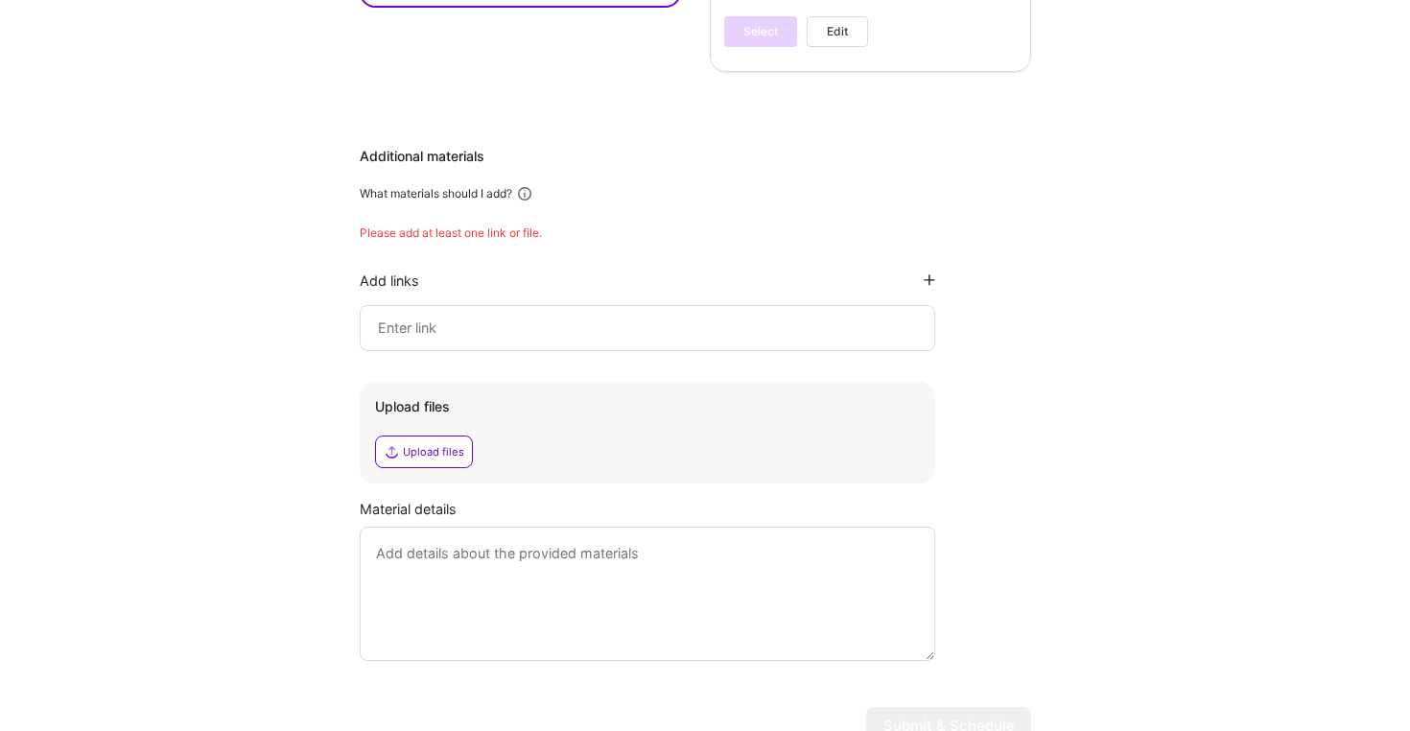
click at [557, 317] on input at bounding box center [647, 328] width 543 height 23
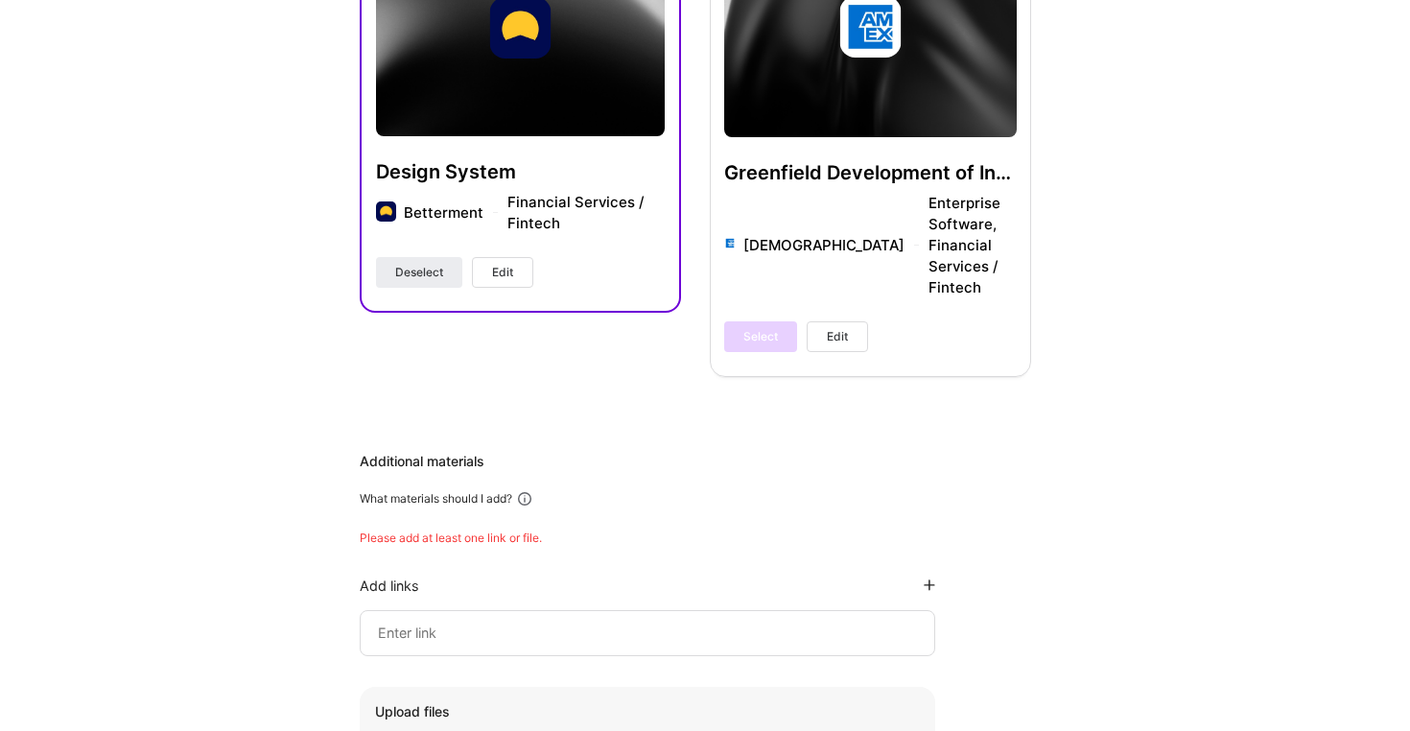
scroll to position [1018, 0]
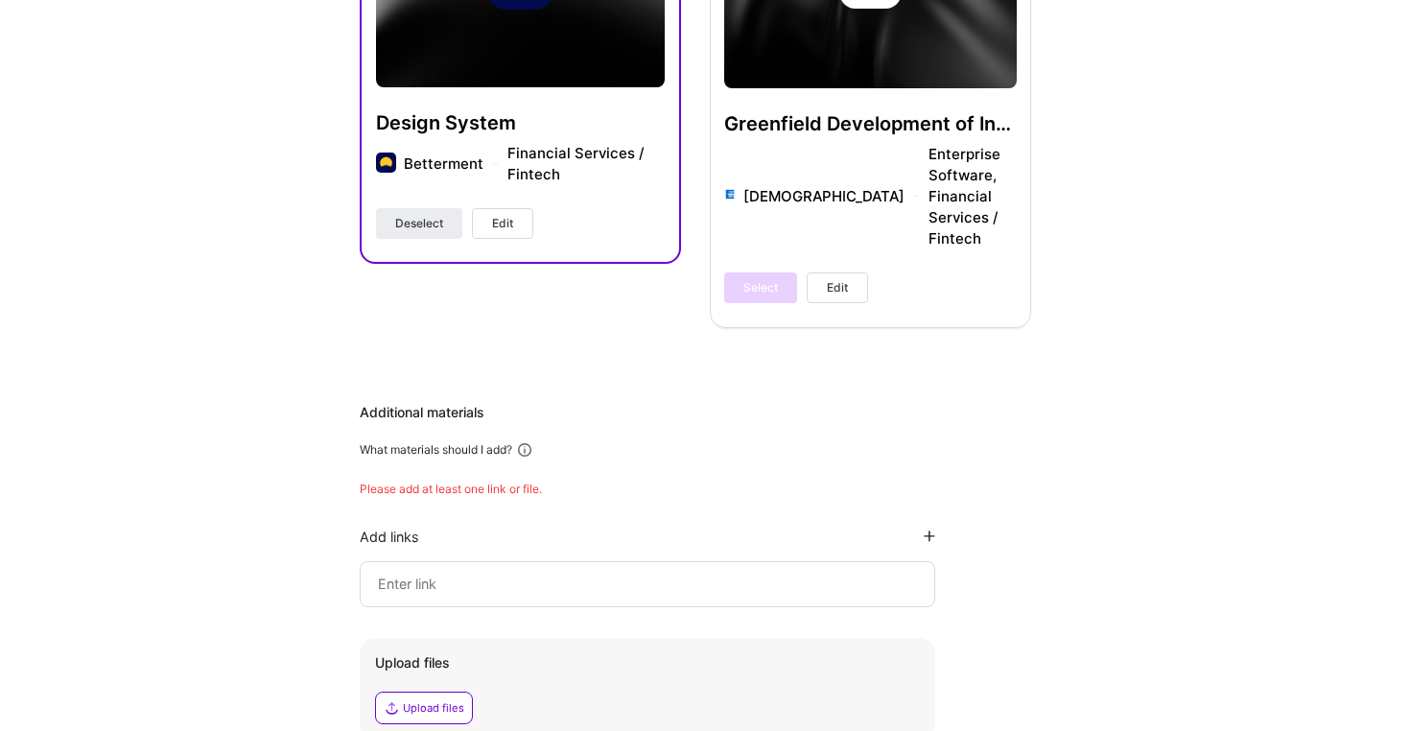
click at [508, 573] on input at bounding box center [647, 584] width 543 height 23
click at [511, 561] on div at bounding box center [648, 584] width 576 height 46
click at [930, 531] on icon at bounding box center [930, 537] width 12 height 12
click at [764, 634] on input at bounding box center [647, 645] width 543 height 23
click at [216, 158] on div "Hi [PERSON_NAME] , answer a few questions to guide and schedule our call Skills…" at bounding box center [695, 71] width 1391 height 2014
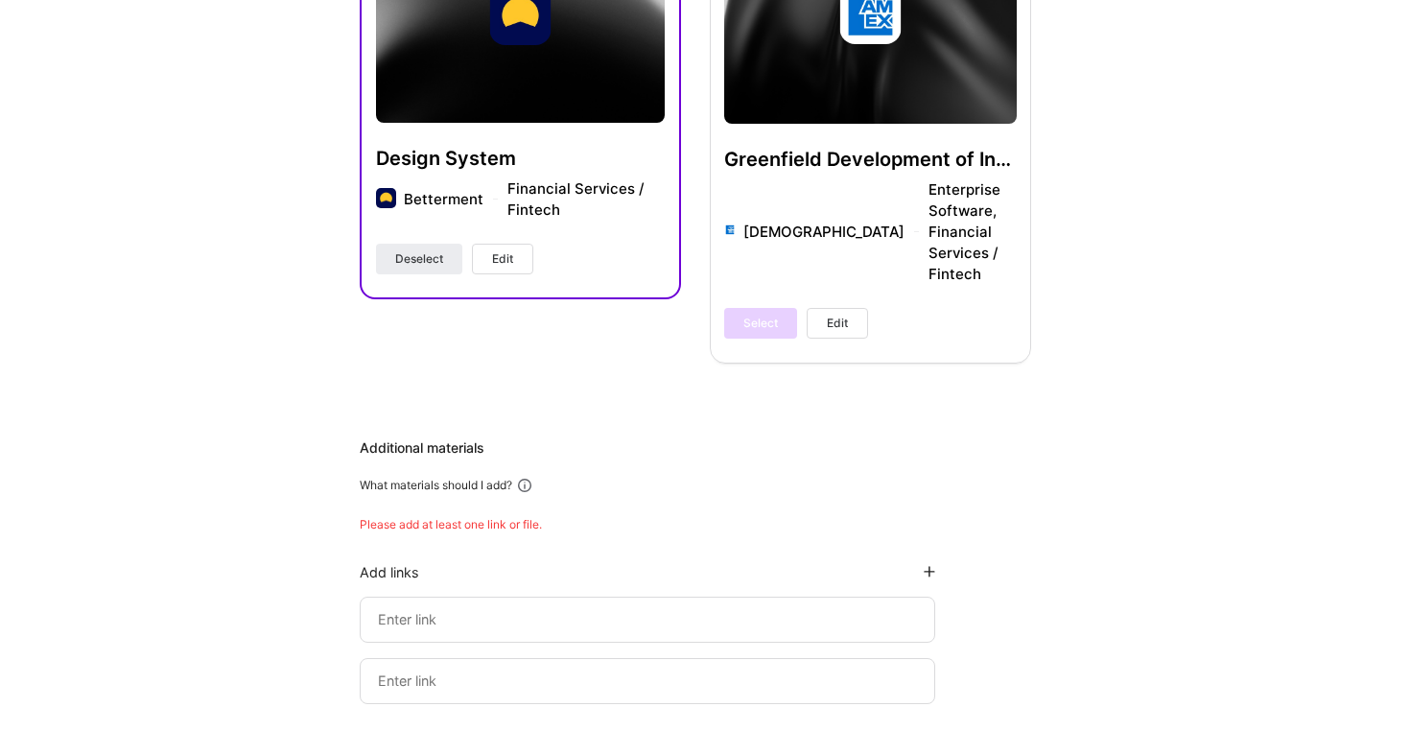
scroll to position [1140, 0]
